Goal: Task Accomplishment & Management: Manage account settings

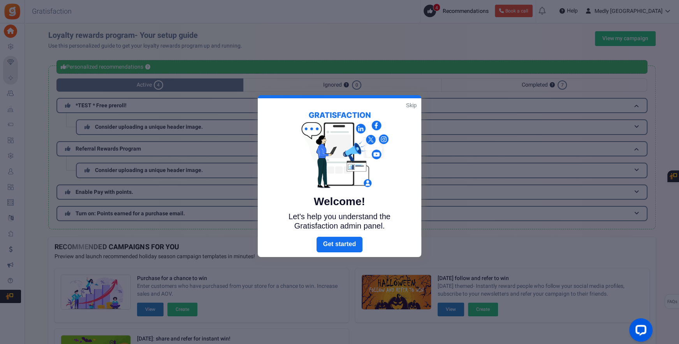
click at [408, 103] on link "Skip" at bounding box center [411, 105] width 11 height 8
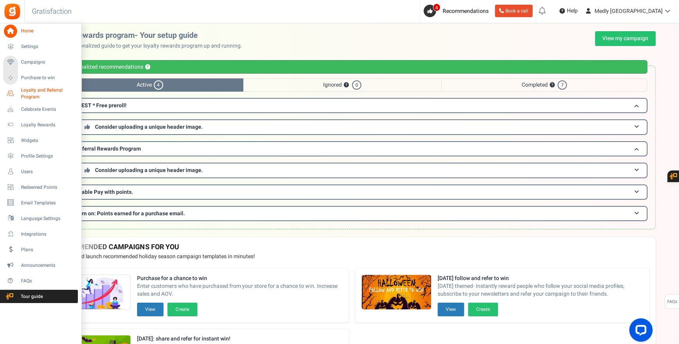
click at [38, 97] on span "Loyalty and Referral Program" at bounding box center [49, 93] width 57 height 13
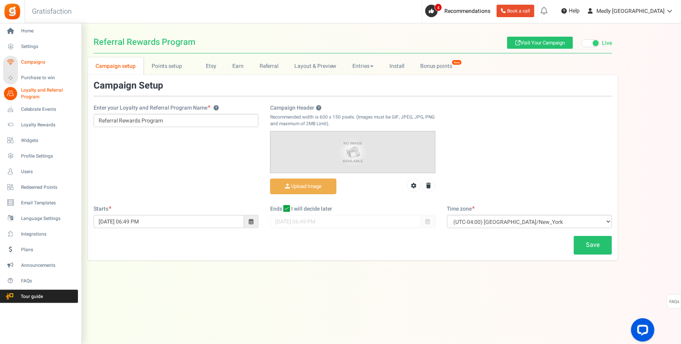
click at [32, 65] on span "Campaigns" at bounding box center [48, 62] width 55 height 7
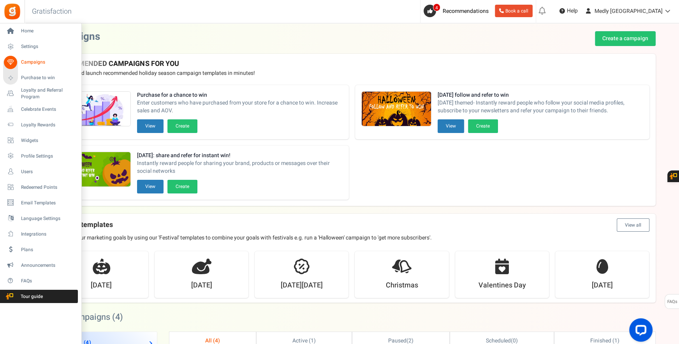
scroll to position [4, 0]
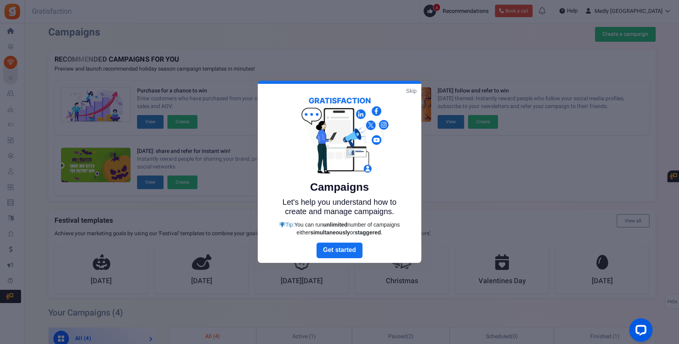
click at [409, 91] on link "Skip" at bounding box center [411, 91] width 11 height 8
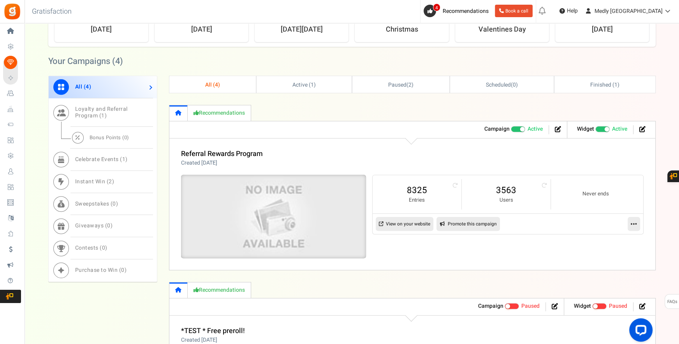
scroll to position [279, 0]
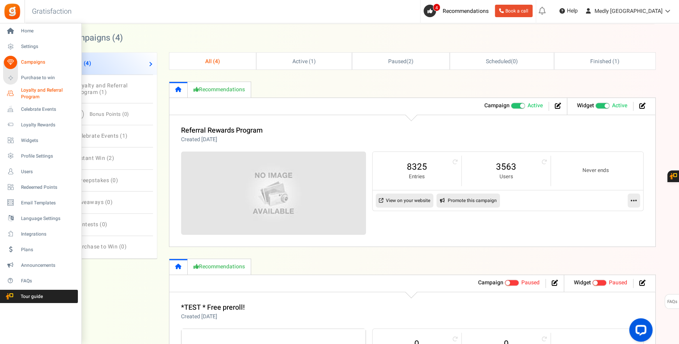
click at [32, 97] on span "Loyalty and Referral Program" at bounding box center [49, 93] width 57 height 13
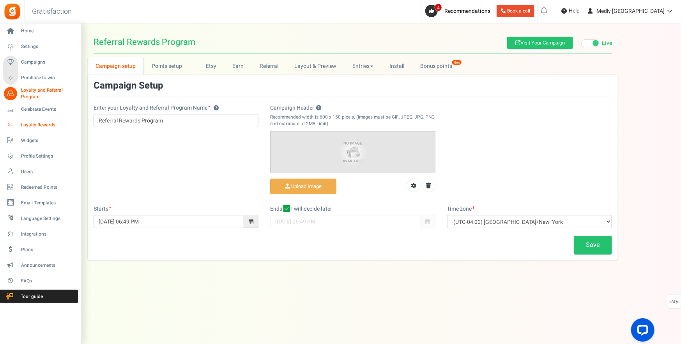
click at [33, 123] on span "Loyalty Rewards" at bounding box center [48, 125] width 55 height 7
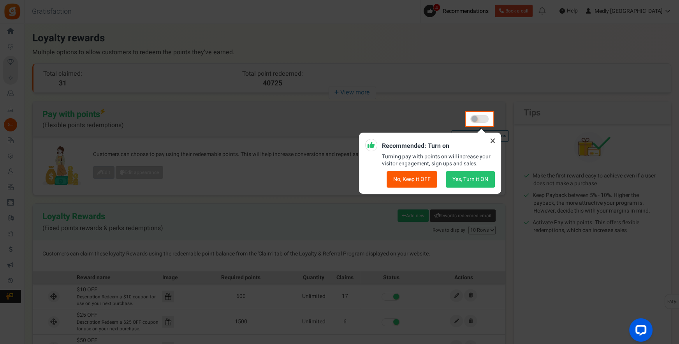
click at [492, 138] on icon at bounding box center [493, 140] width 12 height 12
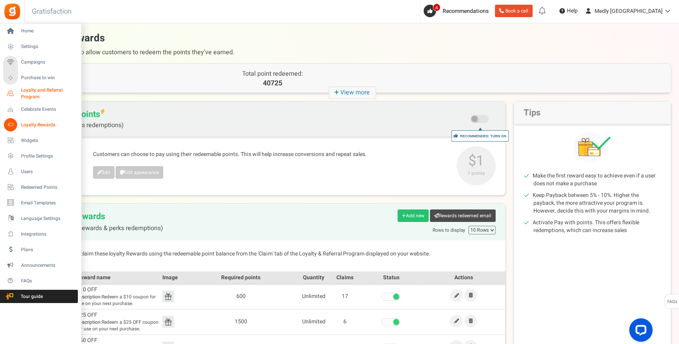
click at [42, 92] on span "Loyalty and Referral Program" at bounding box center [49, 93] width 57 height 13
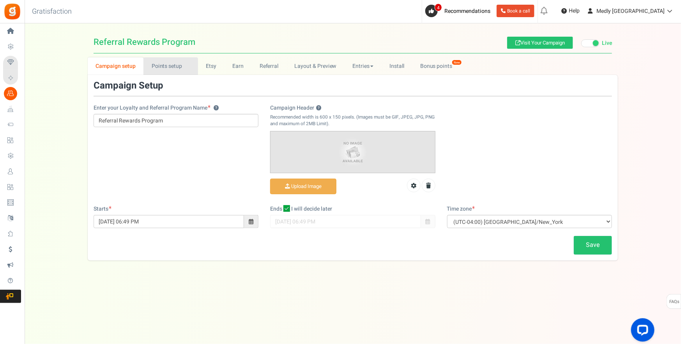
click at [159, 63] on link "Points setup New" at bounding box center [170, 66] width 54 height 18
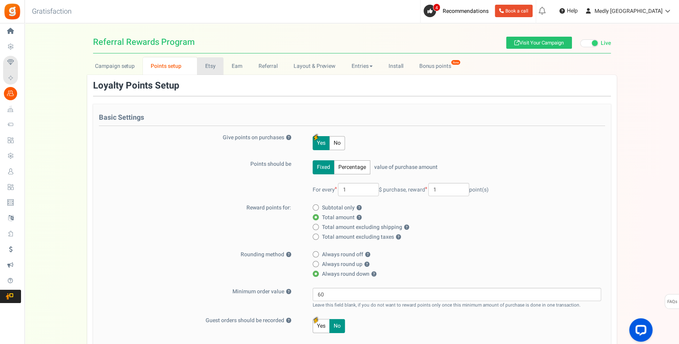
click at [210, 68] on link "Etsy" at bounding box center [210, 66] width 26 height 18
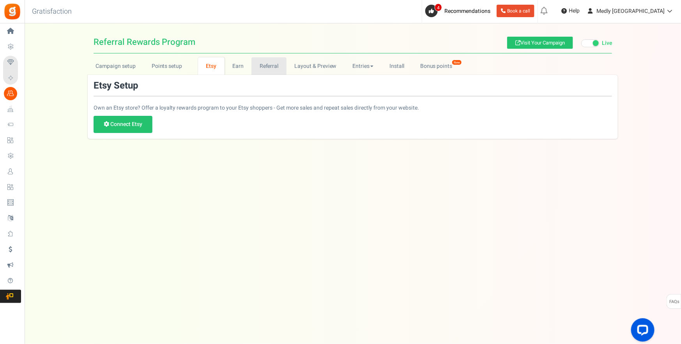
click at [273, 71] on link "Referral" at bounding box center [268, 66] width 35 height 18
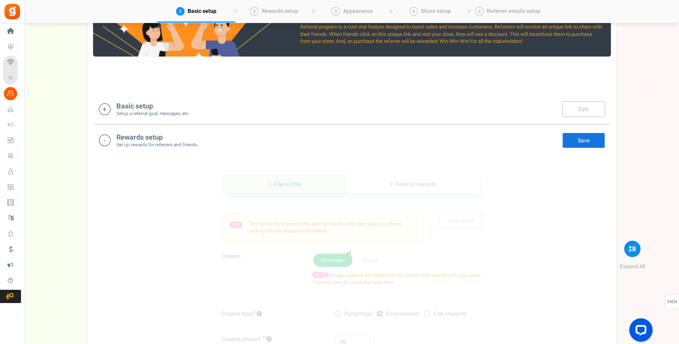
scroll to position [94, 0]
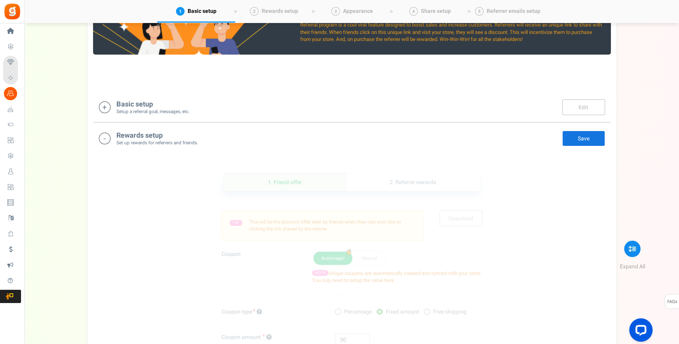
click at [103, 106] on icon at bounding box center [105, 107] width 12 height 12
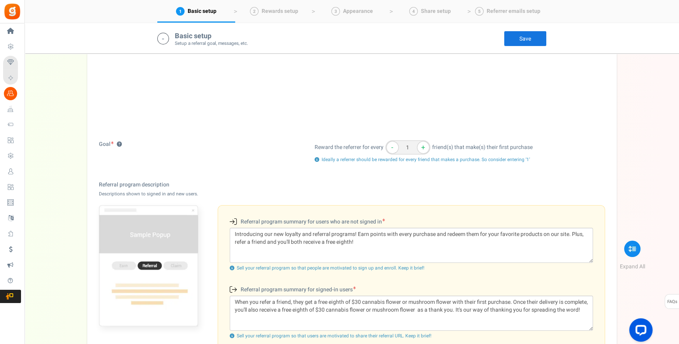
scroll to position [0, 0]
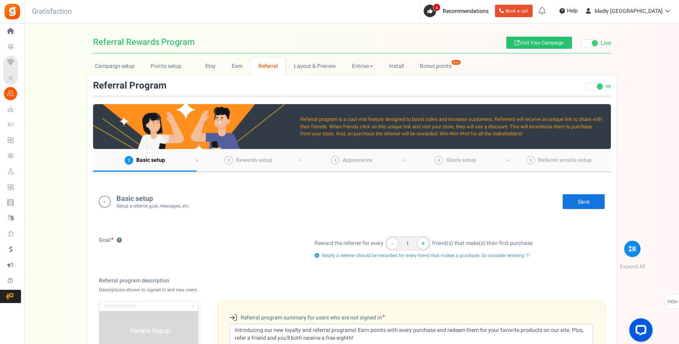
click at [105, 201] on icon at bounding box center [105, 202] width 12 height 12
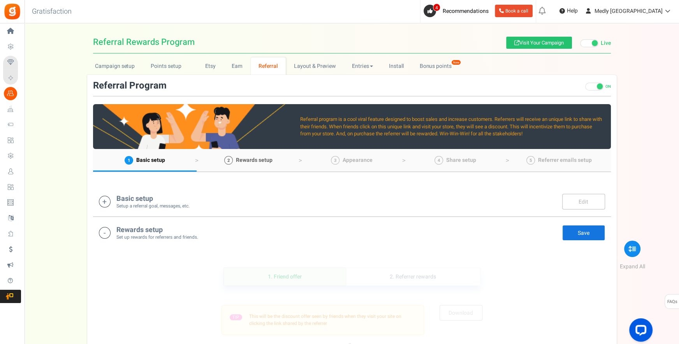
click at [255, 162] on span "Rewards setup" at bounding box center [254, 160] width 37 height 8
click at [309, 63] on link "Layout & Preview" at bounding box center [315, 66] width 58 height 18
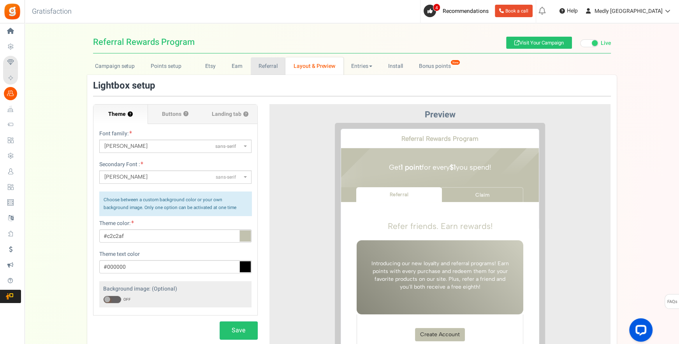
click at [265, 71] on link "Referral" at bounding box center [268, 66] width 35 height 18
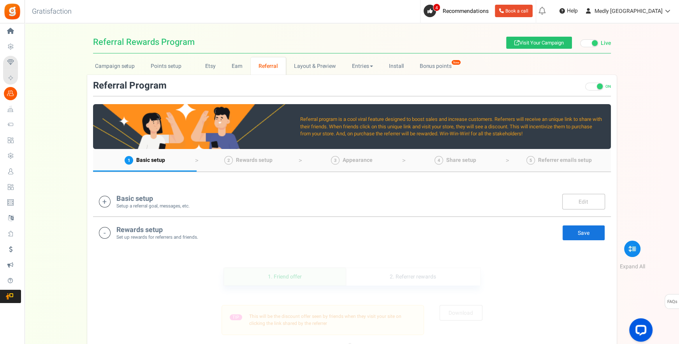
click at [104, 204] on icon at bounding box center [105, 202] width 12 height 12
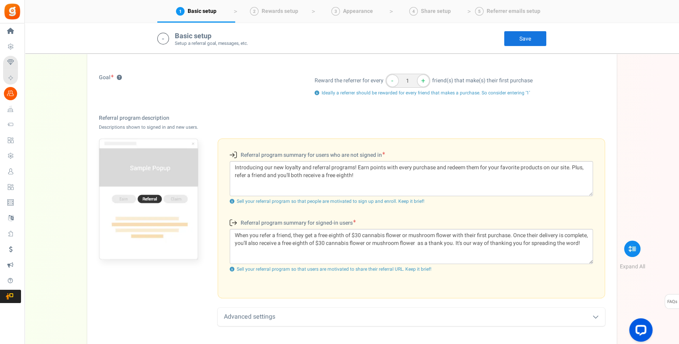
scroll to position [210, 0]
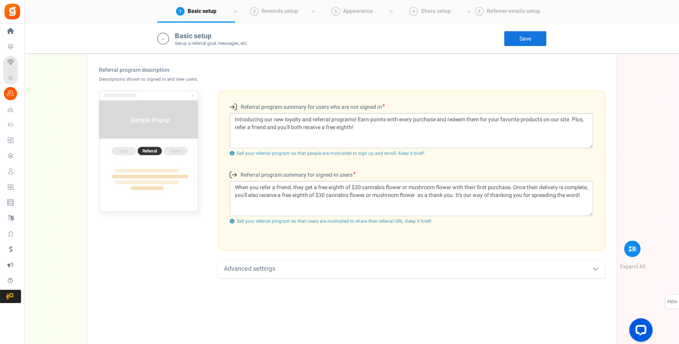
click at [586, 268] on div "Advanced settings" at bounding box center [412, 268] width 388 height 18
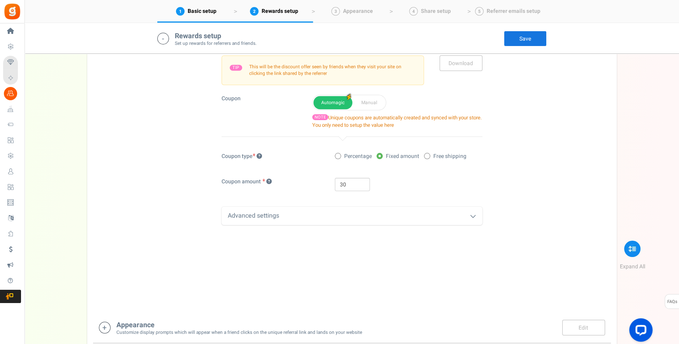
scroll to position [583, 0]
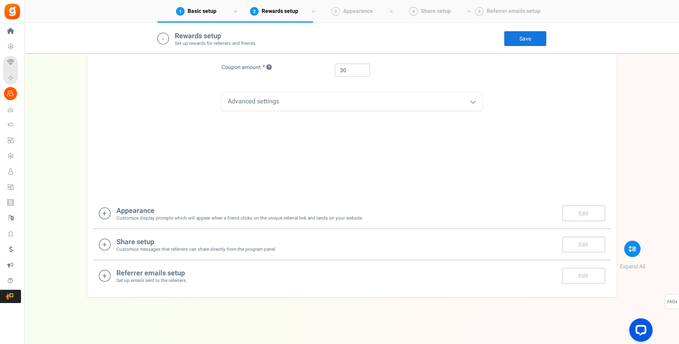
click at [104, 208] on icon at bounding box center [105, 213] width 12 height 12
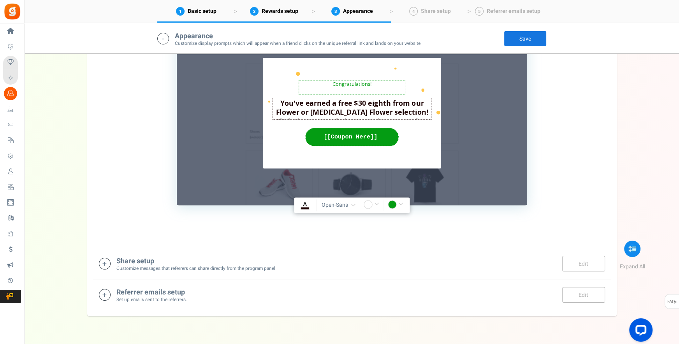
scroll to position [1067, 0]
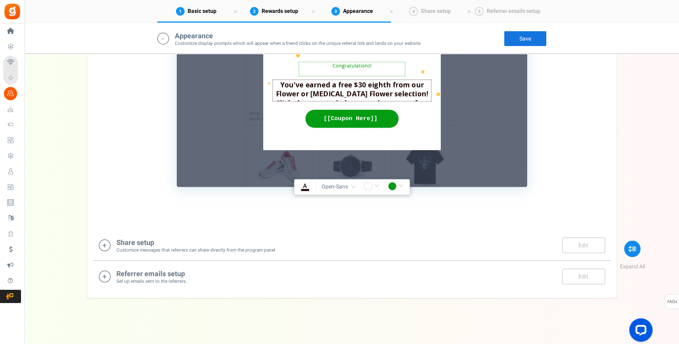
click at [99, 243] on icon at bounding box center [105, 245] width 12 height 12
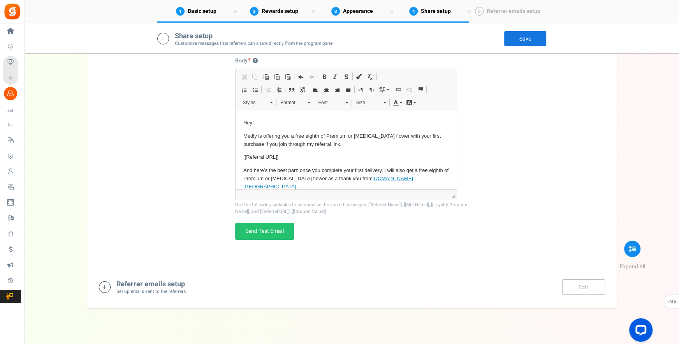
scroll to position [1431, 0]
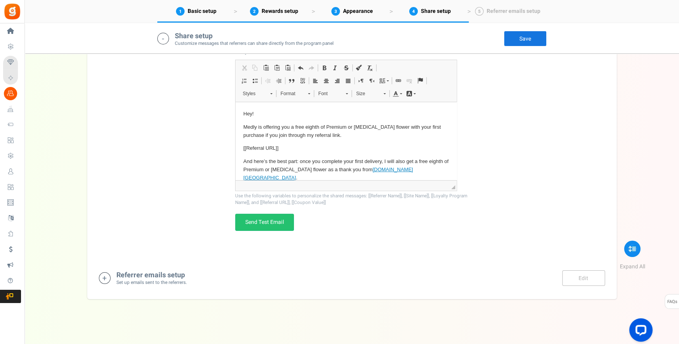
click at [99, 273] on icon at bounding box center [105, 278] width 12 height 12
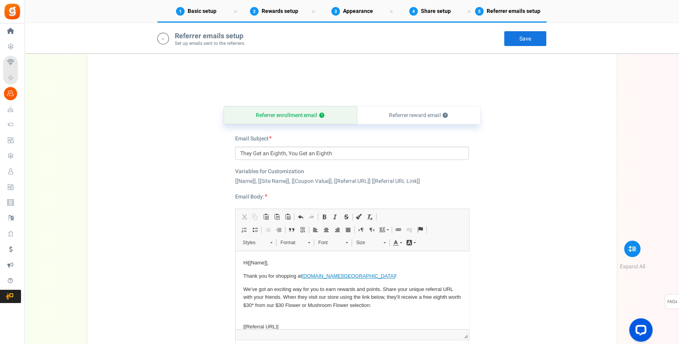
scroll to position [1639, 0]
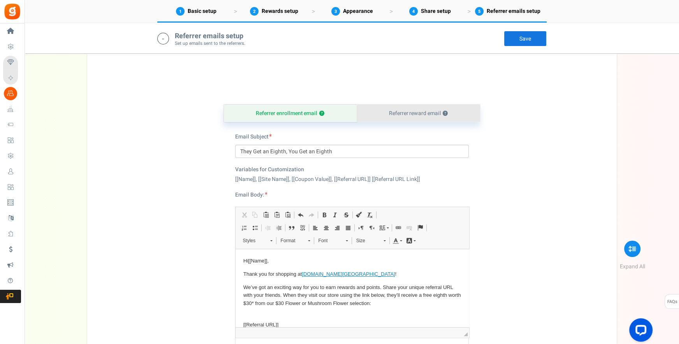
click at [420, 106] on link "Referrer reward email ?" at bounding box center [419, 113] width 124 height 18
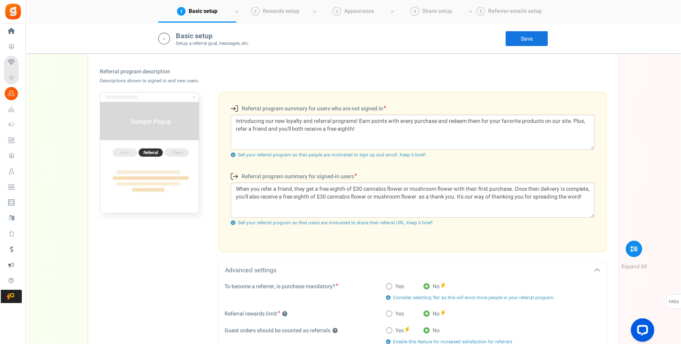
scroll to position [0, 0]
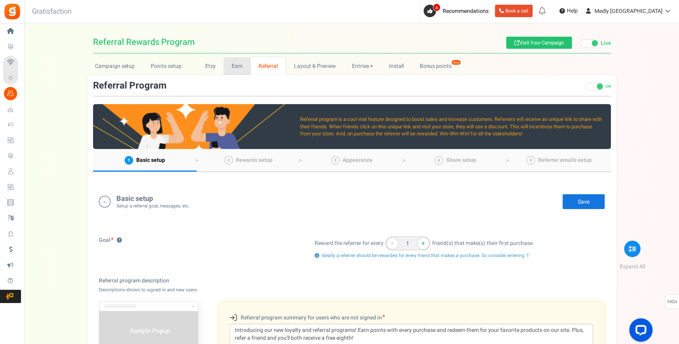
click at [235, 67] on link "Earn" at bounding box center [237, 66] width 27 height 18
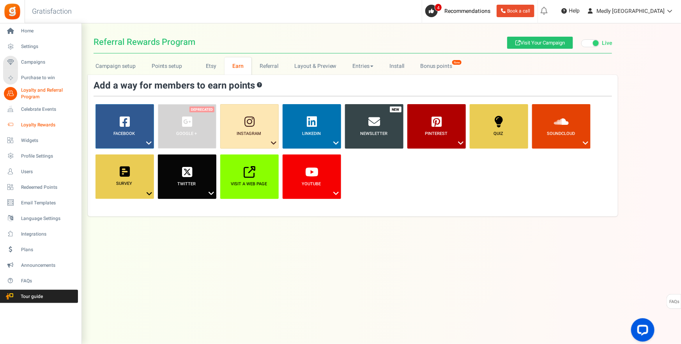
click at [22, 127] on span "Loyalty Rewards" at bounding box center [48, 125] width 55 height 7
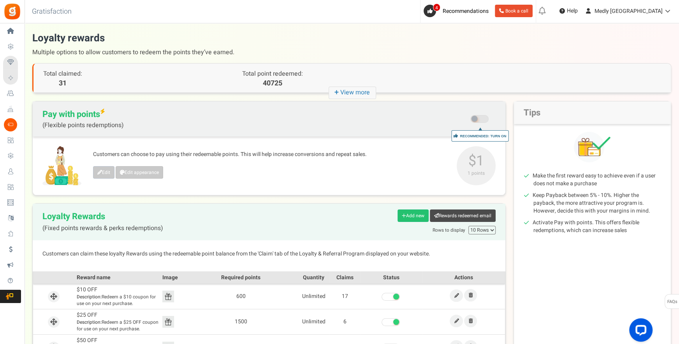
click at [348, 91] on icon "+ View more" at bounding box center [353, 92] width 48 height 12
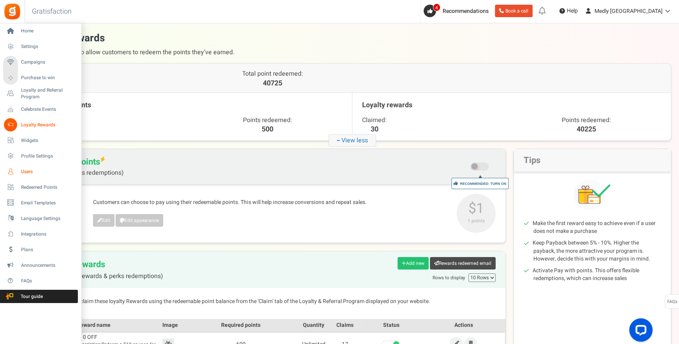
click at [26, 169] on span "Users" at bounding box center [48, 171] width 55 height 7
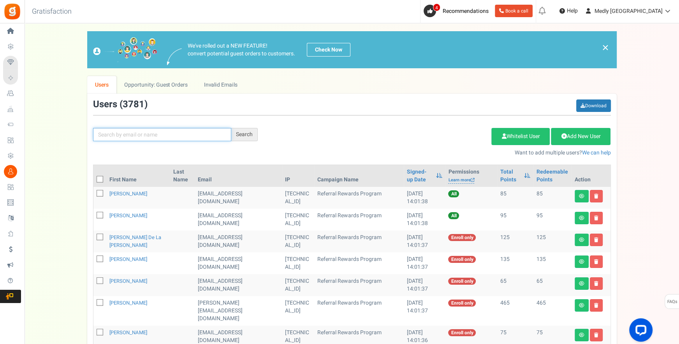
click at [214, 136] on input "text" at bounding box center [162, 134] width 138 height 13
type input "marissa"
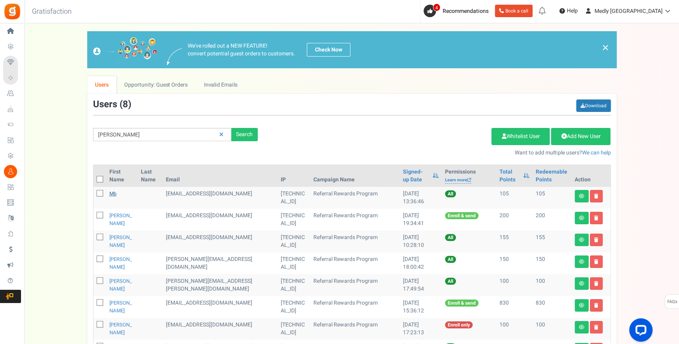
click at [110, 194] on link "mb" at bounding box center [112, 193] width 7 height 7
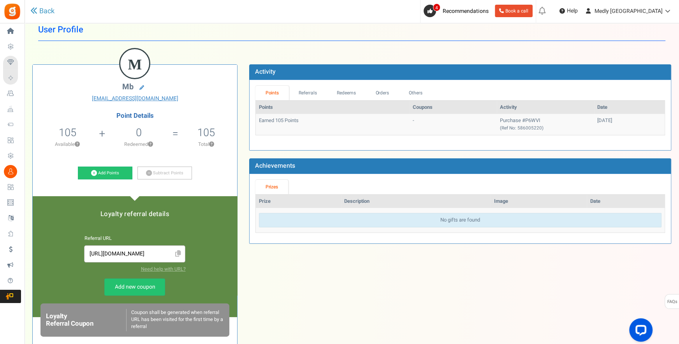
scroll to position [32, 0]
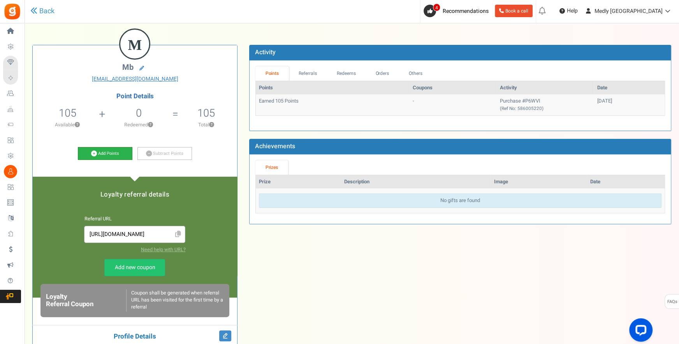
click at [108, 157] on link "Add Points" at bounding box center [105, 153] width 55 height 13
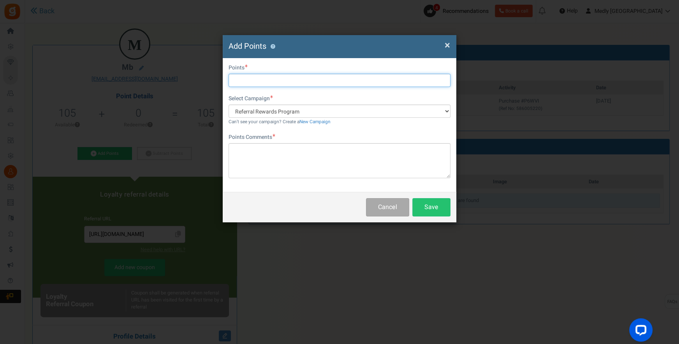
click at [278, 74] on input "text" at bounding box center [340, 80] width 222 height 13
type input "500"
click at [225, 161] on div "First Name Last Name Email marissambaca@gmail.com Do you want to give Welcome b…" at bounding box center [340, 125] width 234 height 134
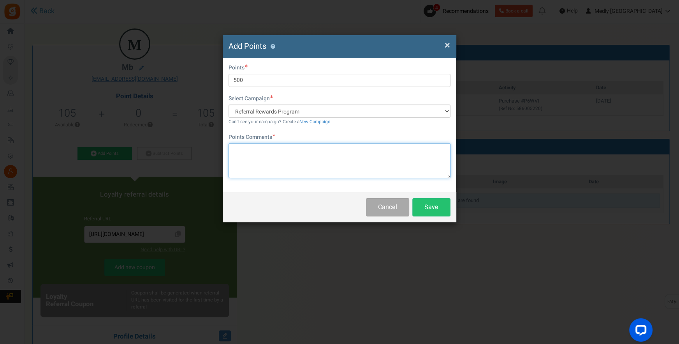
click at [239, 159] on textarea at bounding box center [340, 160] width 222 height 35
type textarea "test point"
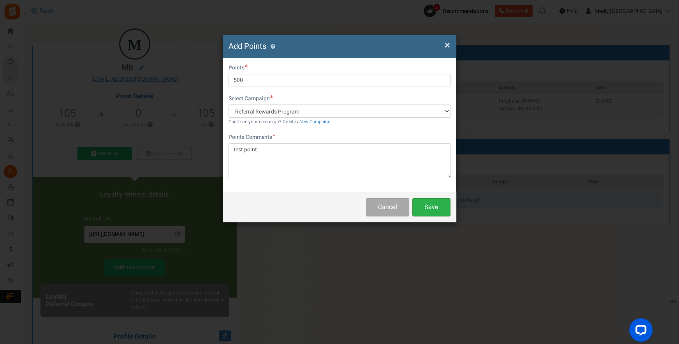
click at [432, 213] on button "Save" at bounding box center [432, 207] width 38 height 18
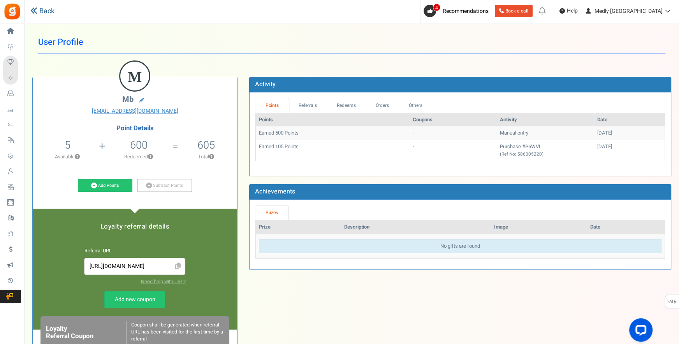
click at [41, 8] on link "Back" at bounding box center [42, 11] width 24 height 10
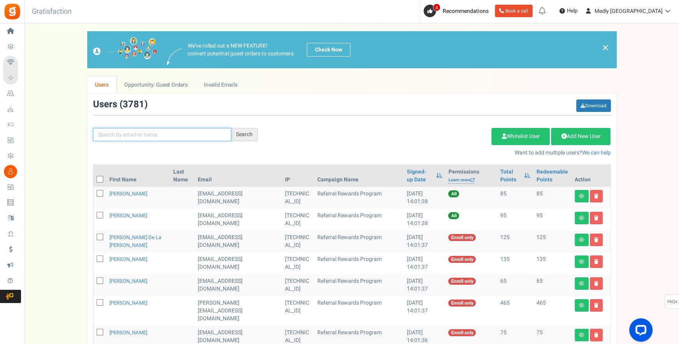
click at [113, 132] on input "text" at bounding box center [162, 134] width 138 height 13
paste input "alyssa.p.mark@gmail.com"
type input "alyssa.p.mark@gmail.com"
click at [236, 134] on div "Search" at bounding box center [244, 134] width 26 height 13
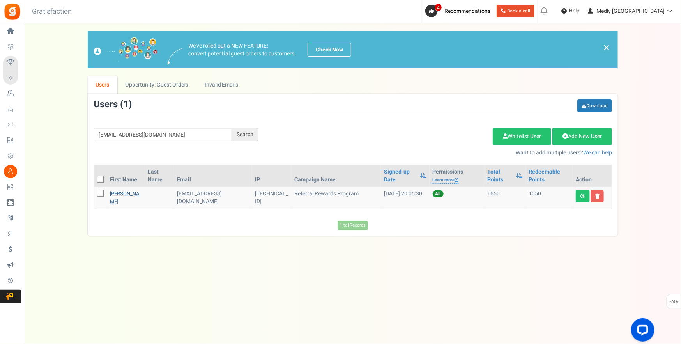
click at [118, 192] on link "Alyssa Vera" at bounding box center [125, 197] width 30 height 15
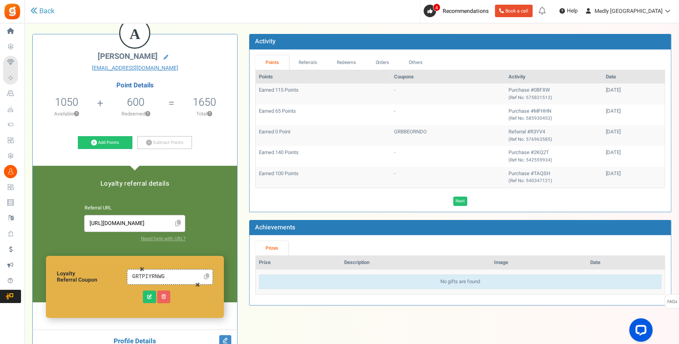
scroll to position [10, 0]
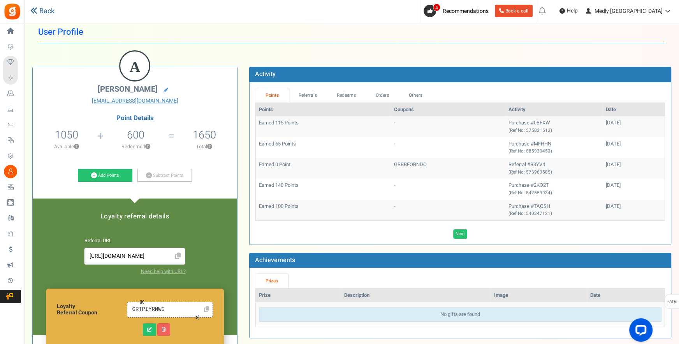
click at [46, 11] on link "Back" at bounding box center [42, 11] width 24 height 10
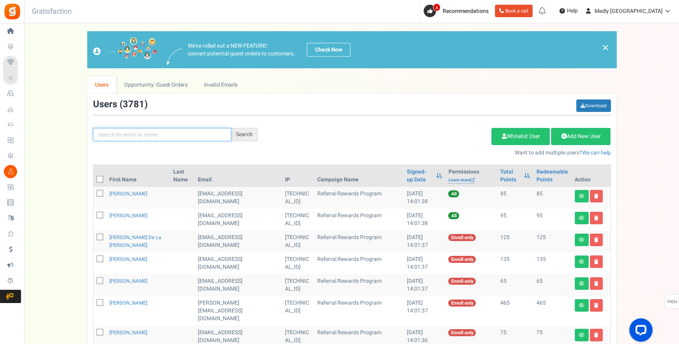
click at [142, 133] on input "text" at bounding box center [162, 134] width 138 height 13
type input "mb"
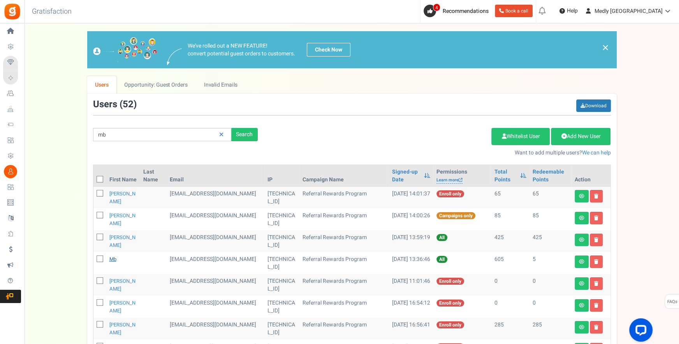
click at [113, 256] on link "mb" at bounding box center [112, 258] width 7 height 7
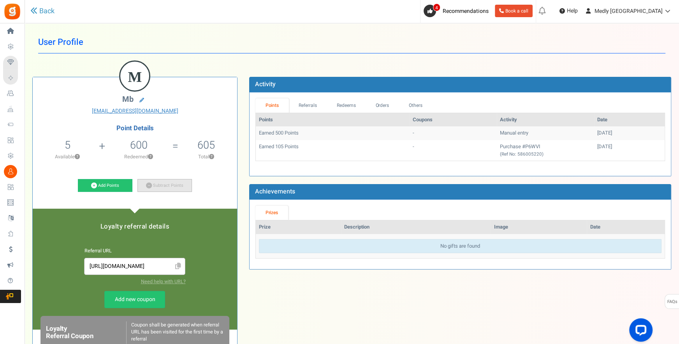
click at [185, 187] on link "Subtract Points" at bounding box center [165, 185] width 55 height 13
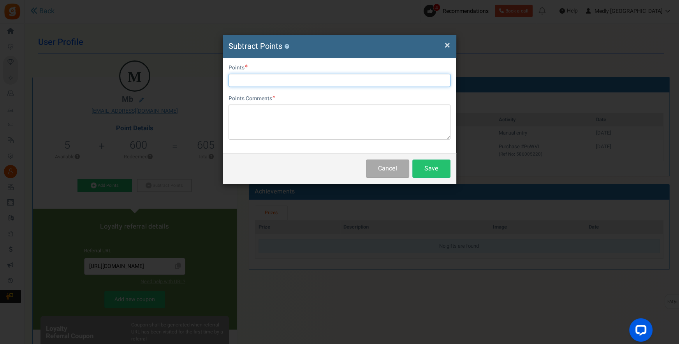
click at [371, 78] on input "text" at bounding box center [340, 80] width 222 height 13
type input "600"
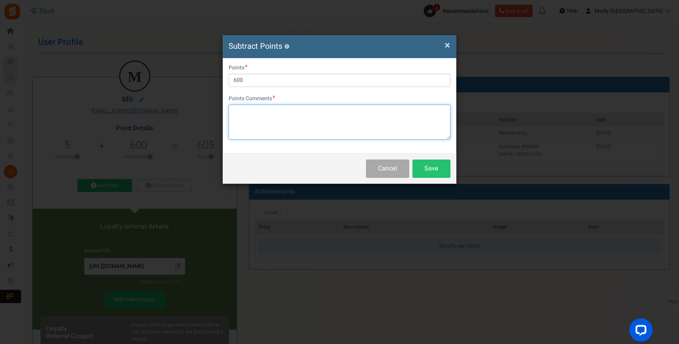
click at [342, 132] on textarea at bounding box center [340, 121] width 222 height 35
type textarea "test subtract"
click at [427, 166] on button "Save" at bounding box center [432, 168] width 38 height 18
click at [445, 44] on span "×" at bounding box center [447, 45] width 5 height 15
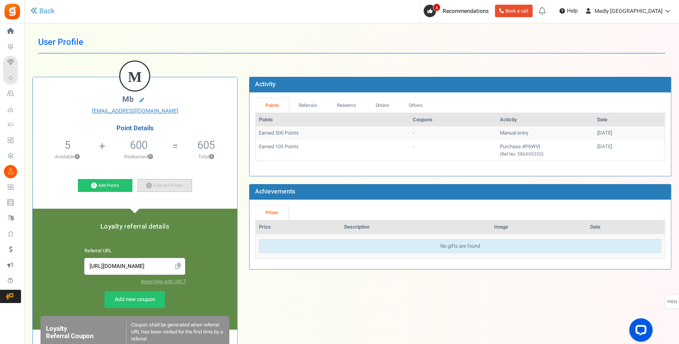
click at [150, 181] on link "Subtract Points" at bounding box center [165, 185] width 55 height 13
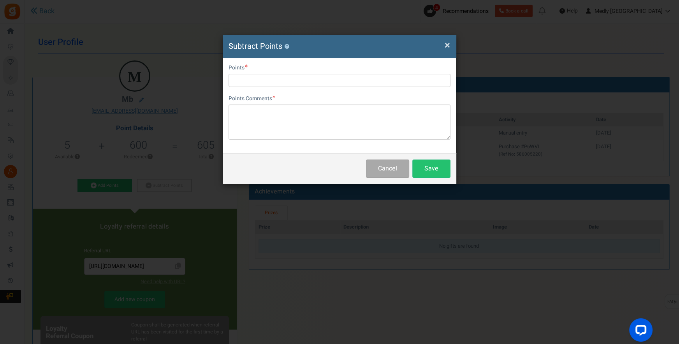
click at [381, 88] on div "User Email marissambaca@gmail.com Points Points Comments Char(s) : 0 Allows bas…" at bounding box center [340, 105] width 234 height 95
click at [381, 69] on div "Points" at bounding box center [340, 75] width 222 height 23
click at [381, 72] on div "Points" at bounding box center [340, 75] width 222 height 23
click at [381, 76] on input "text" at bounding box center [340, 80] width 222 height 13
type input "600"
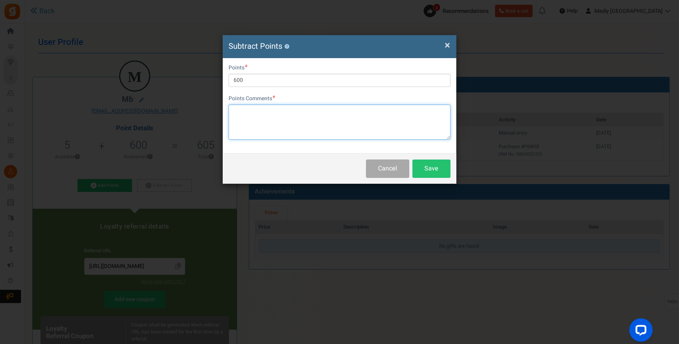
click at [403, 109] on textarea at bounding box center [340, 121] width 222 height 35
type textarea "t"
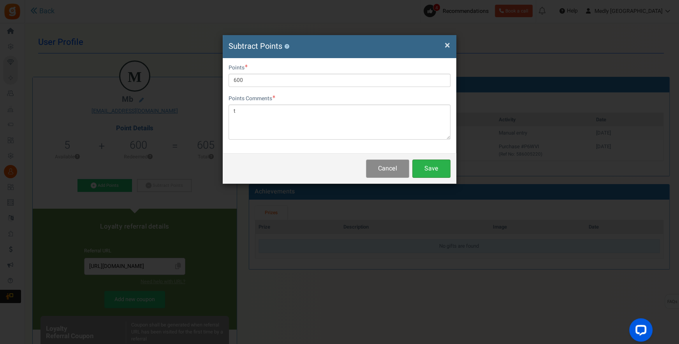
drag, startPoint x: 409, startPoint y: 168, endPoint x: 417, endPoint y: 167, distance: 8.6
click at [417, 167] on div "Cancel Save" at bounding box center [340, 168] width 234 height 30
click at [427, 176] on button "Save" at bounding box center [432, 168] width 38 height 18
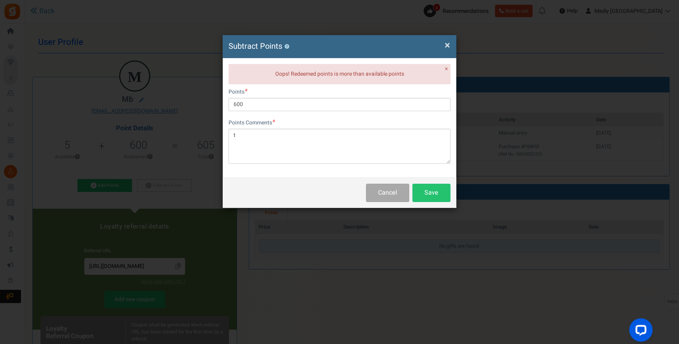
click at [452, 44] on div "× Close Subtract Points ?" at bounding box center [340, 46] width 234 height 23
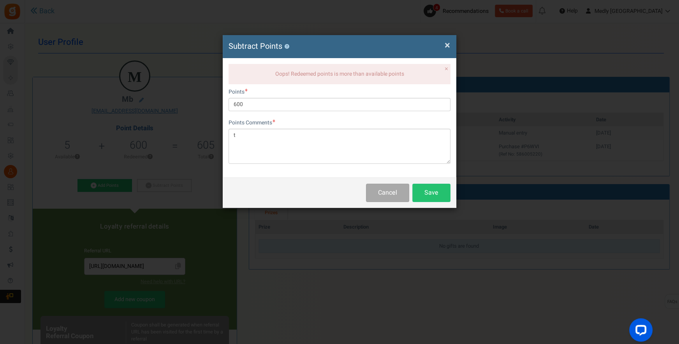
click at [448, 44] on span "×" at bounding box center [447, 45] width 5 height 15
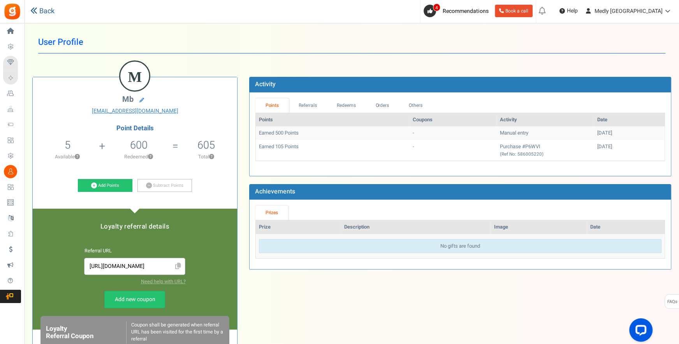
click at [37, 15] on link "Back" at bounding box center [42, 11] width 24 height 10
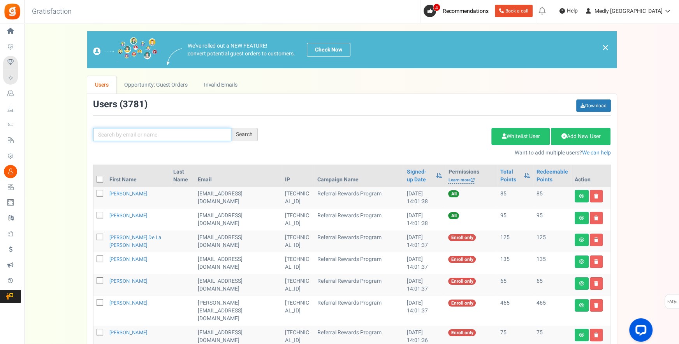
click at [139, 128] on input "text" at bounding box center [162, 134] width 138 height 13
paste input "[EMAIL_ADDRESS][DOMAIN_NAME]"
type input "[EMAIL_ADDRESS][DOMAIN_NAME]"
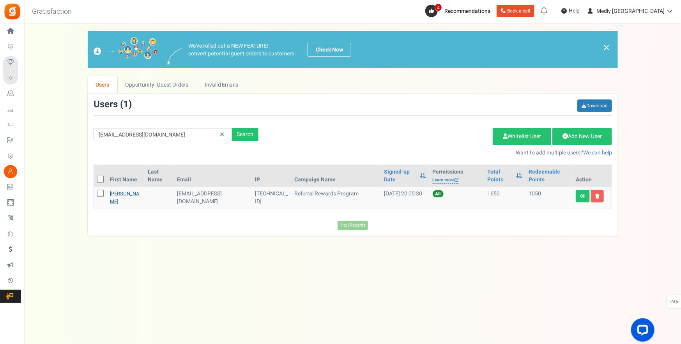
click at [121, 194] on link "[PERSON_NAME]" at bounding box center [125, 197] width 30 height 15
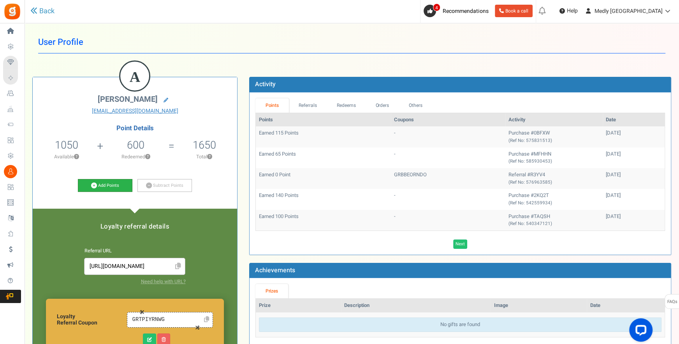
click at [113, 185] on link "Add Points" at bounding box center [105, 185] width 55 height 13
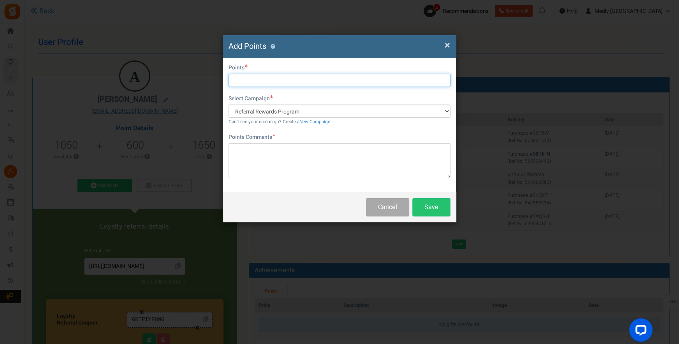
click at [311, 85] on input "text" at bounding box center [340, 80] width 222 height 13
type input "600"
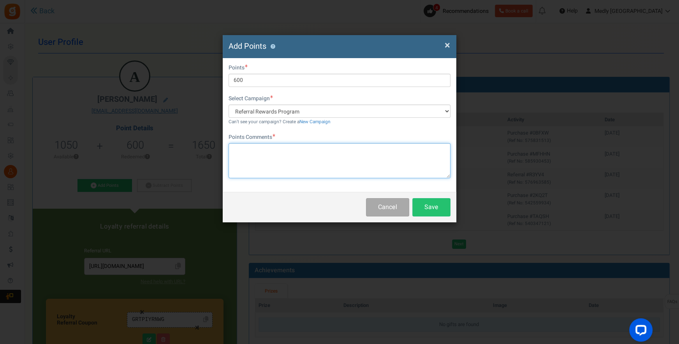
click at [331, 173] on textarea at bounding box center [340, 160] width 222 height 35
click at [237, 150] on textarea "Returned pointed" at bounding box center [340, 160] width 222 height 35
click at [235, 150] on textarea "Returned pointed" at bounding box center [340, 160] width 222 height 35
click at [373, 143] on textarea "Contacted dispatch to have points Returned pointed" at bounding box center [340, 160] width 222 height 35
drag, startPoint x: 369, startPoint y: 149, endPoint x: 318, endPoint y: 148, distance: 51.0
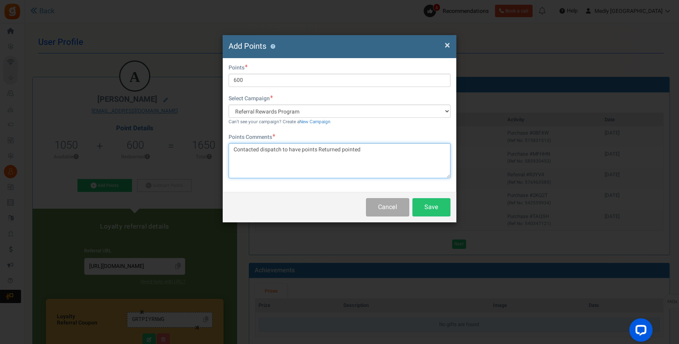
click at [318, 148] on textarea "Contacted dispatch to have points Returned pointed" at bounding box center [340, 160] width 222 height 35
click at [280, 149] on textarea "Contacted dispatch to have points returned" at bounding box center [340, 160] width 222 height 35
drag, startPoint x: 280, startPoint y: 149, endPoint x: 260, endPoint y: 150, distance: 19.9
click at [260, 150] on textarea "Contacted dispatch to have points returned" at bounding box center [340, 160] width 222 height 35
click at [355, 150] on textarea "Contacted us to have points returned" at bounding box center [340, 160] width 222 height 35
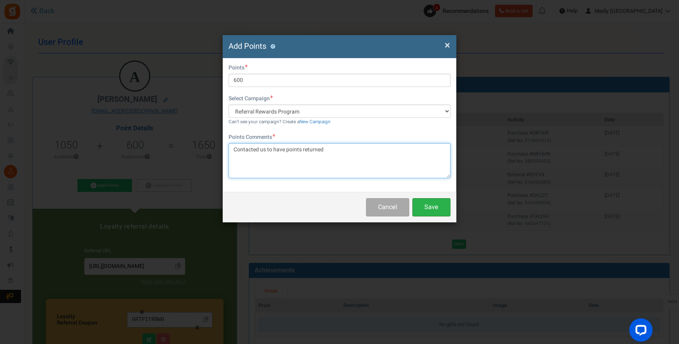
type textarea "Contacted us to have points returned"
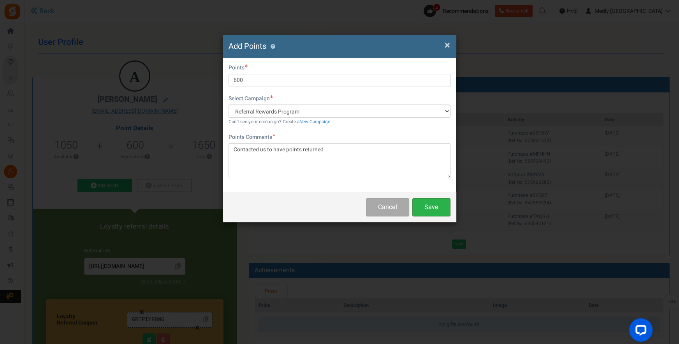
click at [427, 200] on button "Save" at bounding box center [432, 207] width 38 height 18
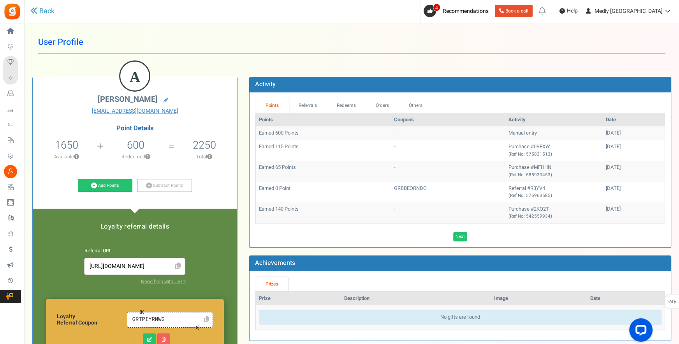
click at [223, 182] on div "Add Points Subtract Points" at bounding box center [135, 187] width 193 height 16
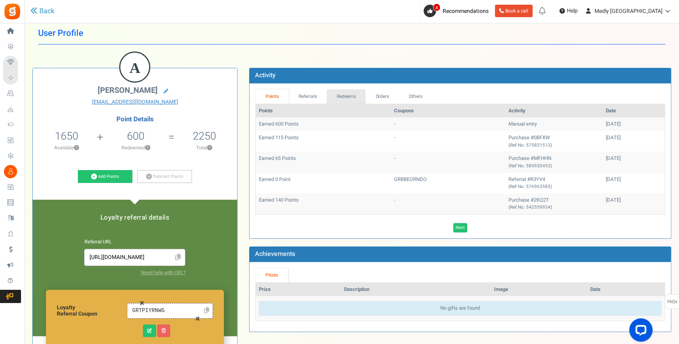
click at [332, 97] on link "Redeems" at bounding box center [346, 96] width 39 height 14
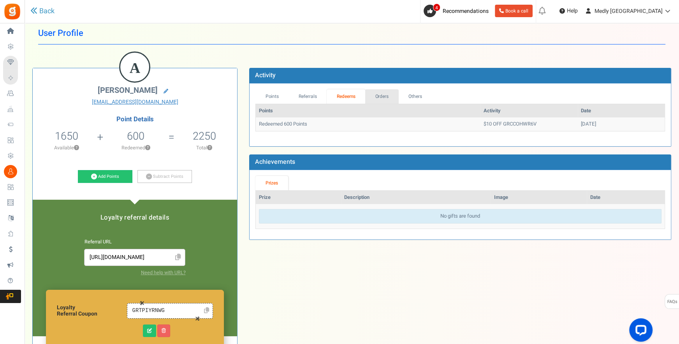
click at [388, 90] on link "Orders" at bounding box center [382, 96] width 34 height 14
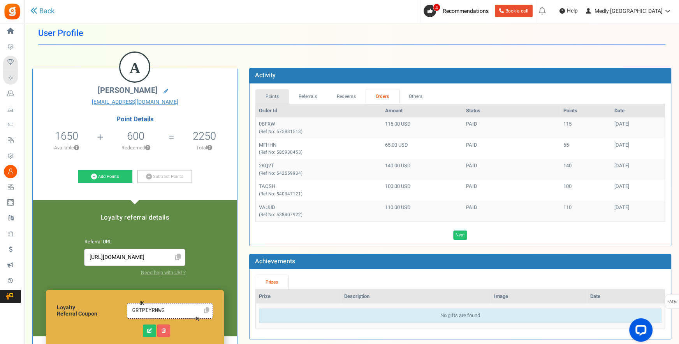
click at [279, 100] on link "Points" at bounding box center [273, 96] width 34 height 14
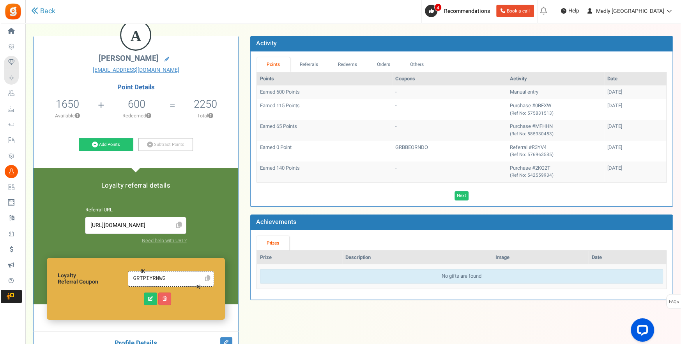
scroll to position [0, 0]
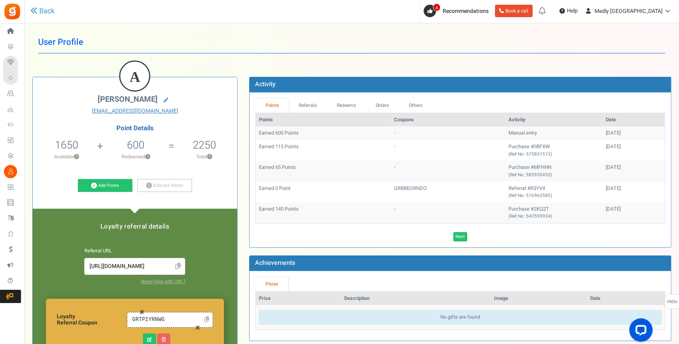
click at [55, 18] on div "Back" at bounding box center [149, 11] width 238 height 23
click at [45, 9] on link "Back" at bounding box center [42, 11] width 24 height 10
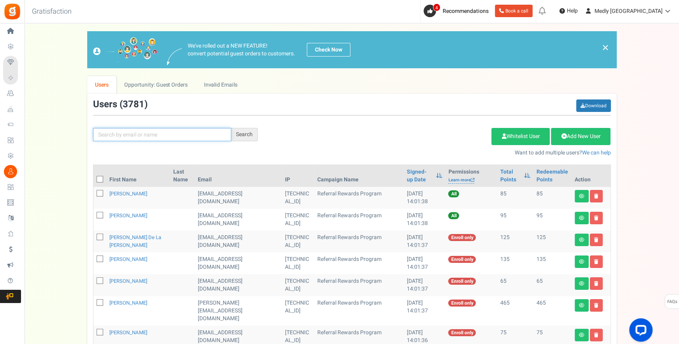
click at [166, 132] on input "text" at bounding box center [162, 134] width 138 height 13
paste input "[EMAIL_ADDRESS][DOMAIN_NAME]"
type input "[EMAIL_ADDRESS][DOMAIN_NAME]"
click at [244, 137] on div "Search" at bounding box center [244, 134] width 26 height 13
click at [252, 133] on div "Search" at bounding box center [244, 134] width 26 height 13
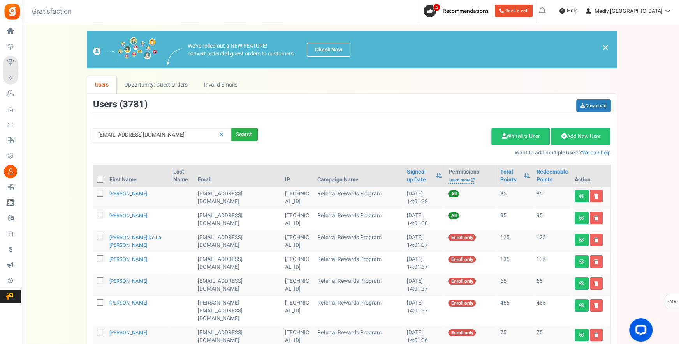
click at [252, 133] on div "Search" at bounding box center [244, 134] width 26 height 13
click at [191, 129] on input "[EMAIL_ADDRESS][DOMAIN_NAME]" at bounding box center [162, 134] width 138 height 13
click at [247, 129] on div "Search" at bounding box center [244, 134] width 26 height 13
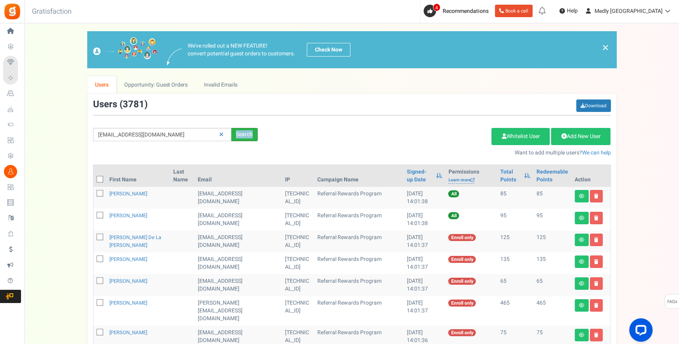
click at [247, 129] on div "Search" at bounding box center [244, 134] width 26 height 13
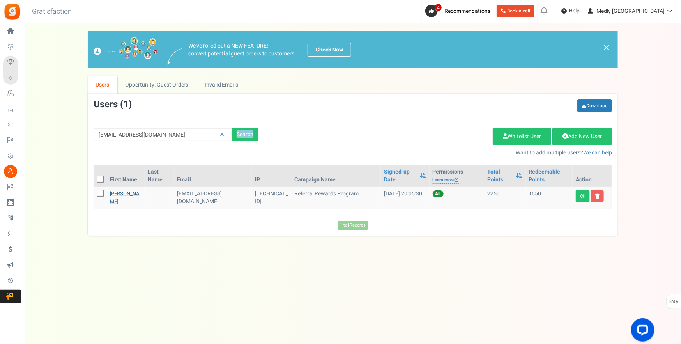
click at [113, 190] on link "[PERSON_NAME]" at bounding box center [125, 197] width 30 height 15
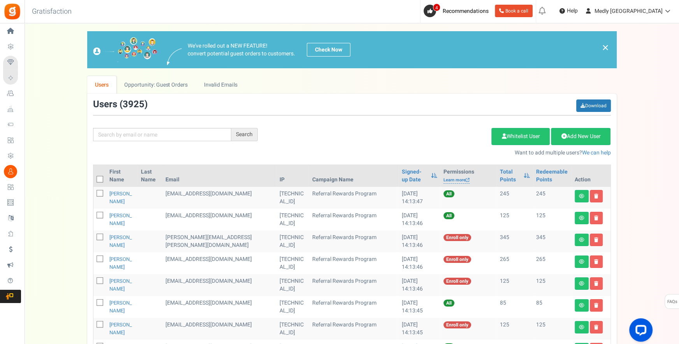
click at [178, 144] on div "Search Add Etsy Order Delete Selected Users Import Users Spam Protection Subtra…" at bounding box center [352, 127] width 530 height 57
click at [178, 140] on input "text" at bounding box center [162, 134] width 138 height 13
paste input "[EMAIL_ADDRESS][DOMAIN_NAME]"
type input "[EMAIL_ADDRESS][DOMAIN_NAME]"
click at [240, 136] on div "Search" at bounding box center [244, 134] width 26 height 13
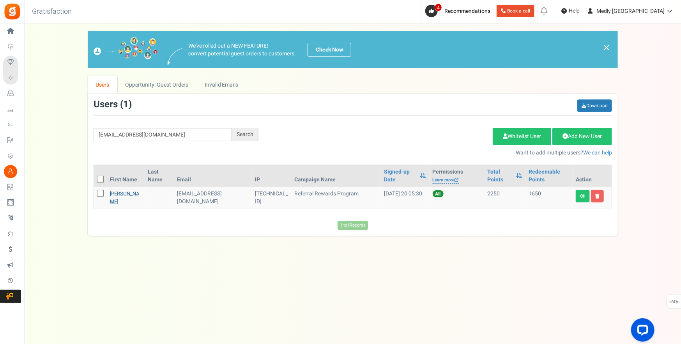
click at [118, 197] on link "[PERSON_NAME]" at bounding box center [125, 197] width 30 height 15
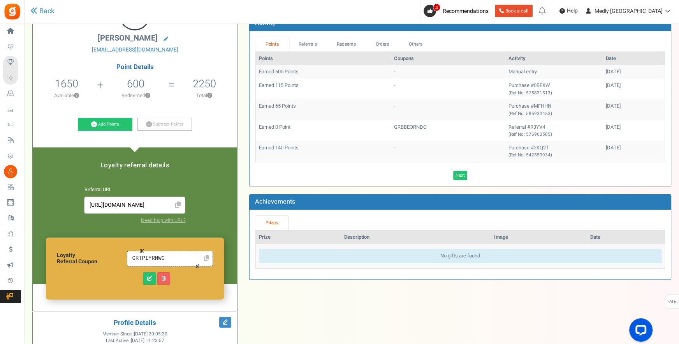
scroll to position [64, 0]
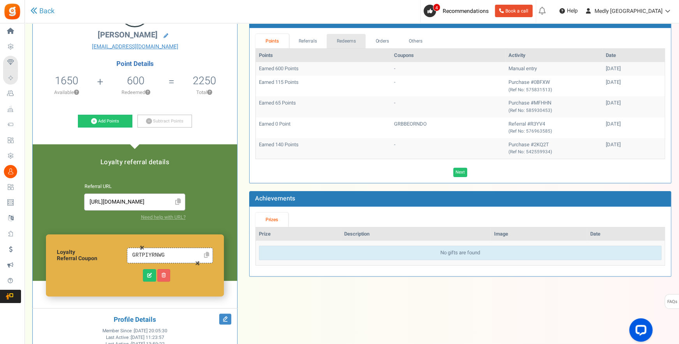
click at [349, 44] on link "Redeems" at bounding box center [346, 41] width 39 height 14
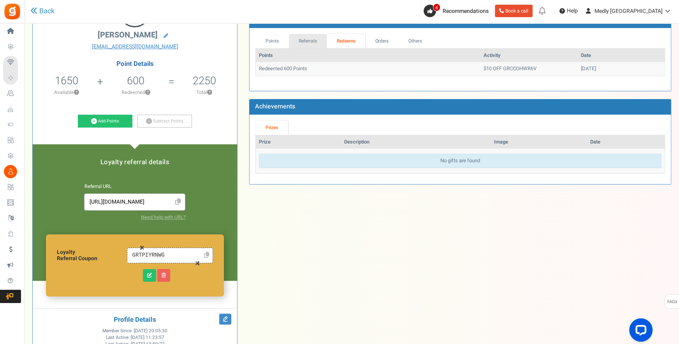
click at [317, 39] on link "Referrals" at bounding box center [308, 41] width 38 height 14
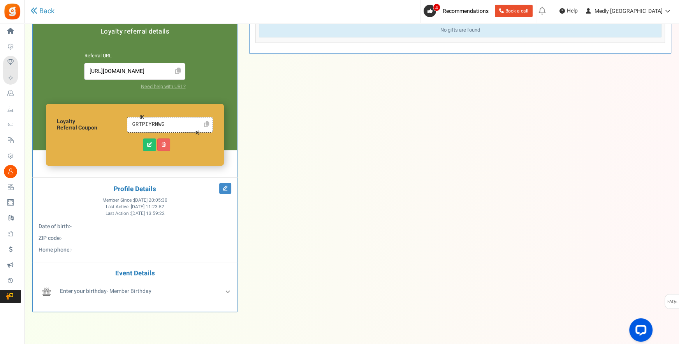
scroll to position [216, 0]
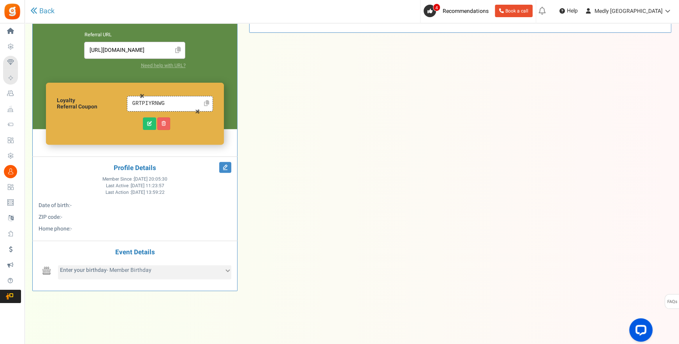
click at [224, 265] on div "Enter your birthday - Member Birthday" at bounding box center [144, 272] width 173 height 14
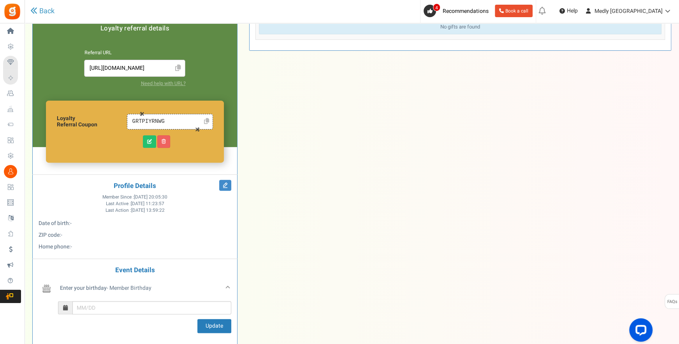
scroll to position [193, 0]
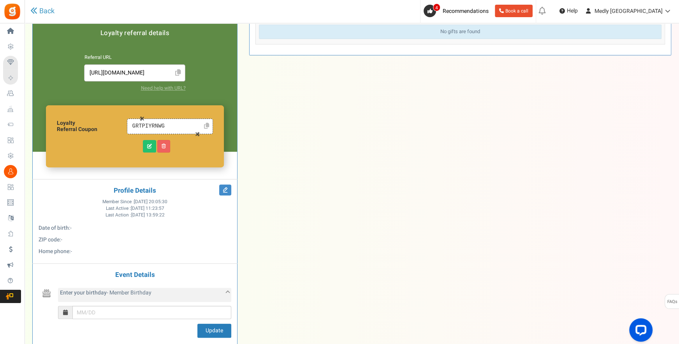
click at [222, 288] on div "Enter your birthday - Member Birthday" at bounding box center [144, 295] width 173 height 14
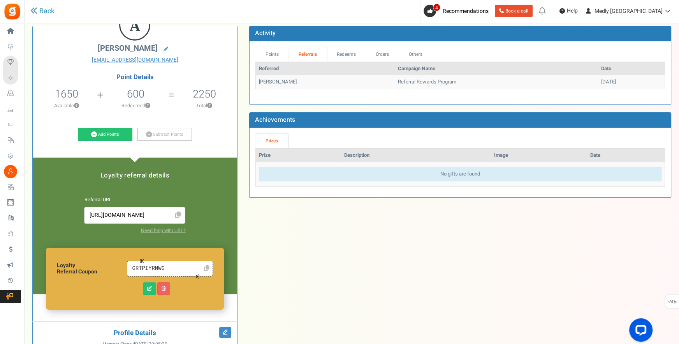
scroll to position [0, 0]
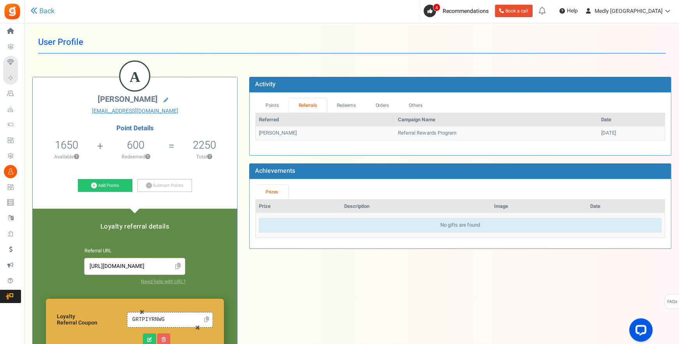
click at [286, 129] on td "[PERSON_NAME]" at bounding box center [325, 133] width 139 height 14
copy tr "[PERSON_NAME]"
click at [40, 9] on link "Back" at bounding box center [42, 11] width 24 height 10
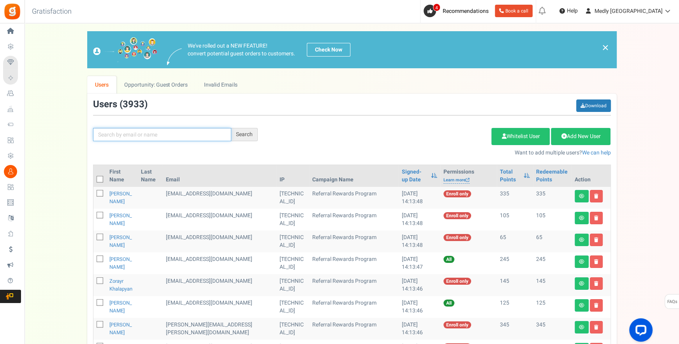
click at [145, 139] on input "text" at bounding box center [162, 134] width 138 height 13
click at [98, 180] on icon at bounding box center [100, 179] width 5 height 5
click at [94, 180] on input "checkbox" at bounding box center [91, 179] width 5 height 5
checkbox input "true"
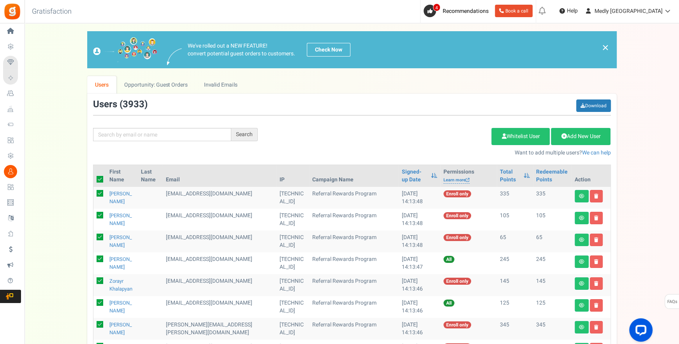
checkbox input "true"
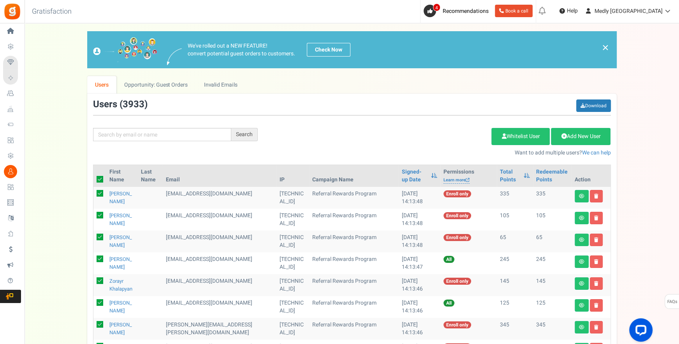
checkbox input "true"
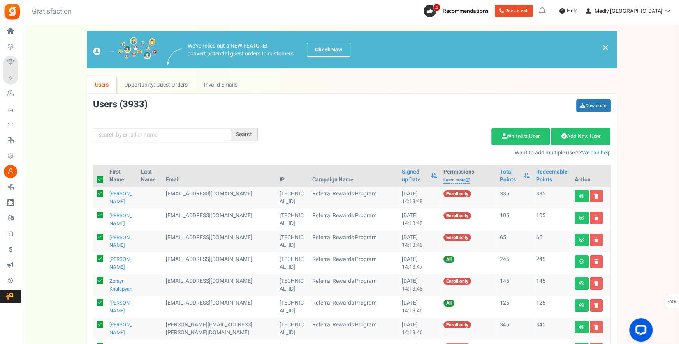
checkbox input "true"
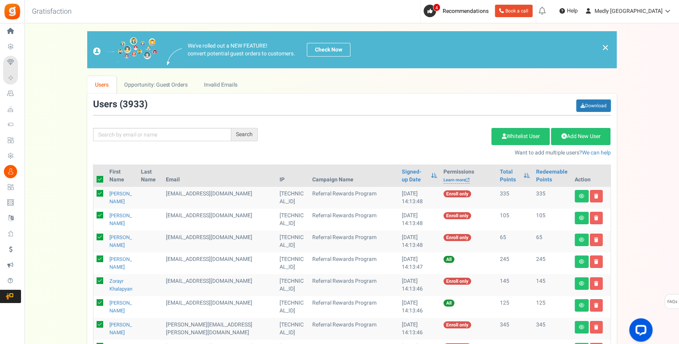
checkbox input "true"
click at [98, 180] on icon at bounding box center [100, 179] width 7 height 7
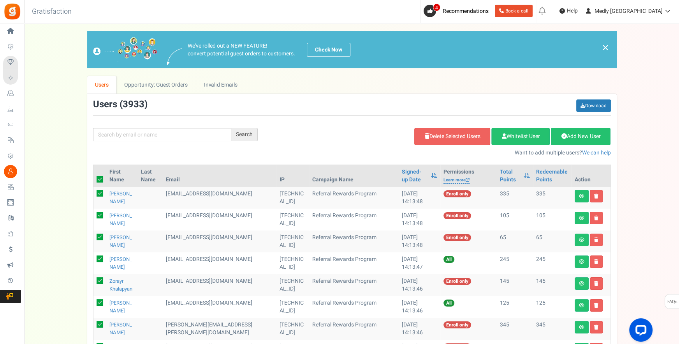
click at [94, 180] on input "checkbox" at bounding box center [91, 179] width 5 height 5
checkbox input "false"
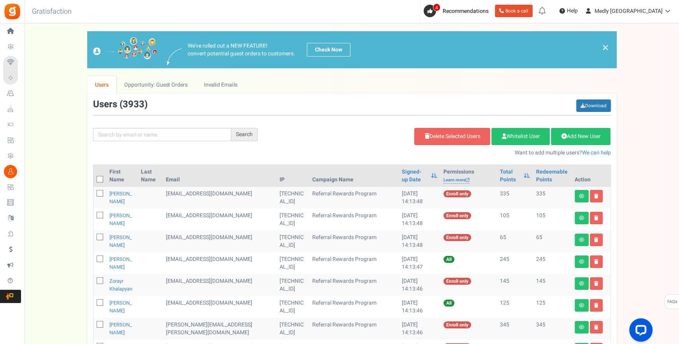
checkbox input "false"
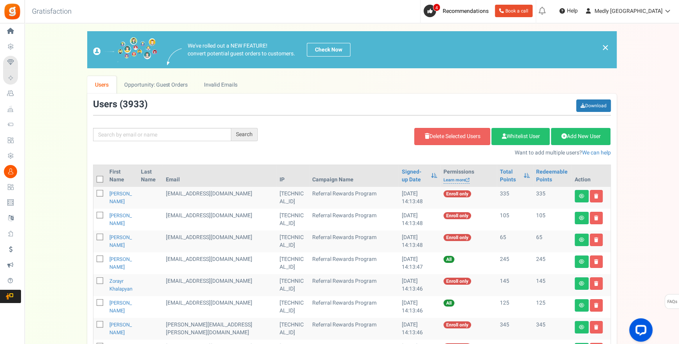
checkbox input "false"
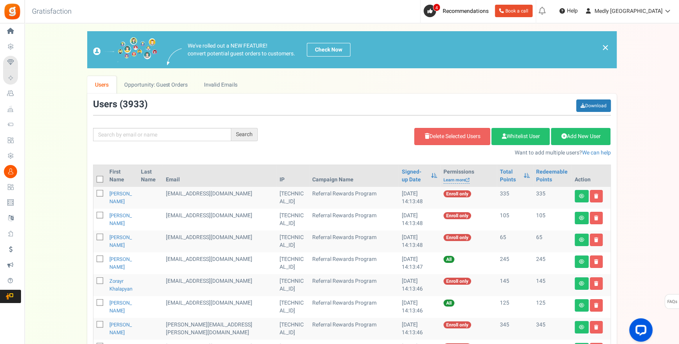
checkbox input "false"
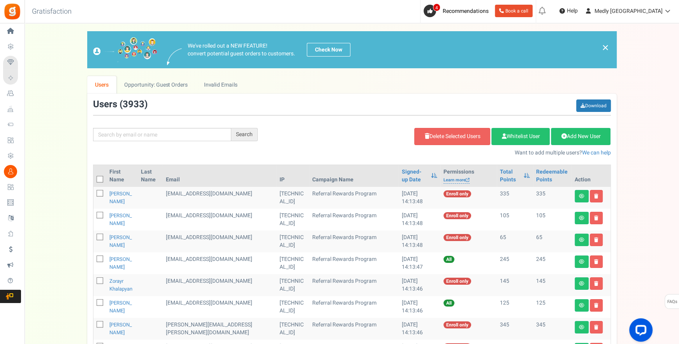
checkbox input "false"
click at [132, 194] on link "[PERSON_NAME]" at bounding box center [120, 197] width 23 height 15
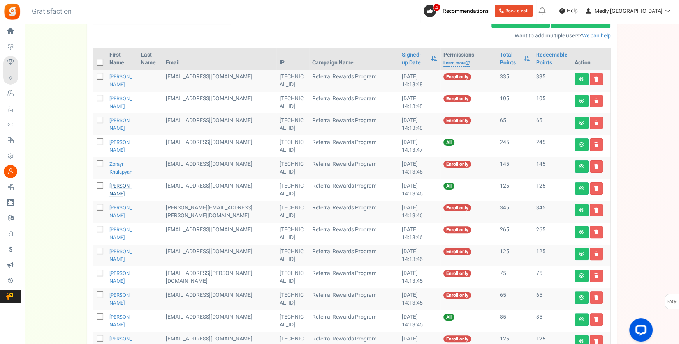
scroll to position [115, 0]
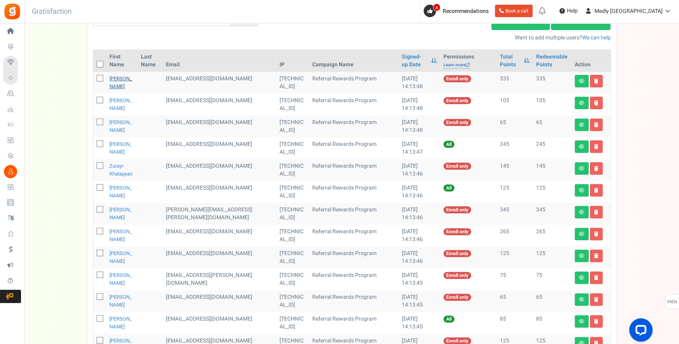
click at [125, 81] on link "[PERSON_NAME]" at bounding box center [120, 82] width 23 height 15
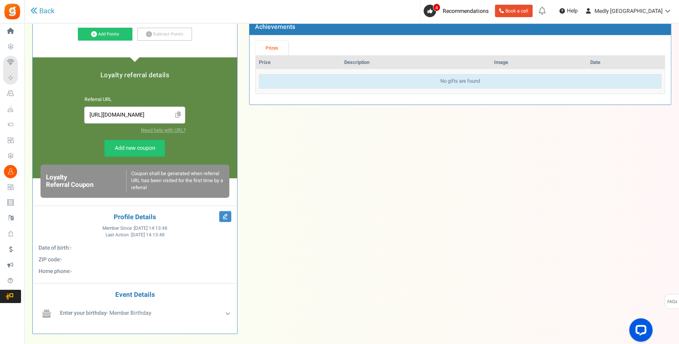
scroll to position [154, 0]
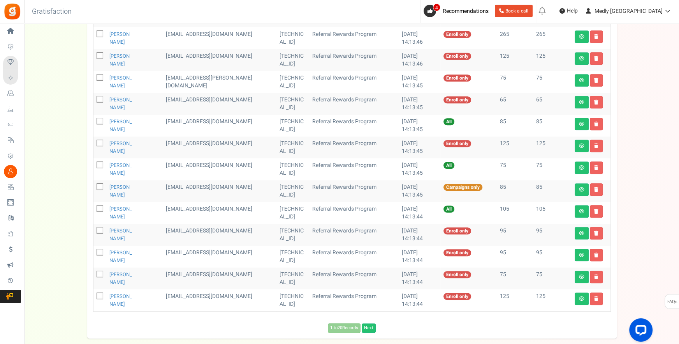
scroll to position [352, 0]
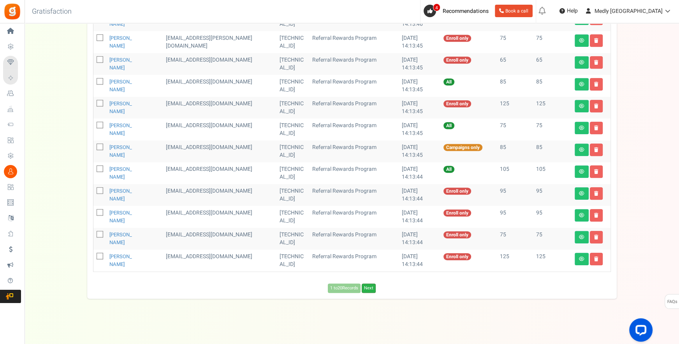
click at [367, 289] on link "Next" at bounding box center [369, 287] width 14 height 9
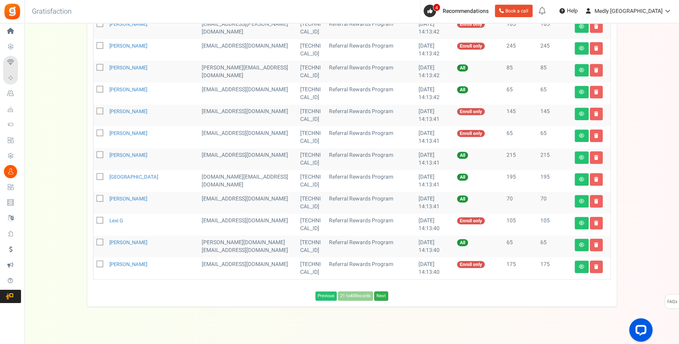
click at [377, 291] on link "Next" at bounding box center [381, 295] width 14 height 9
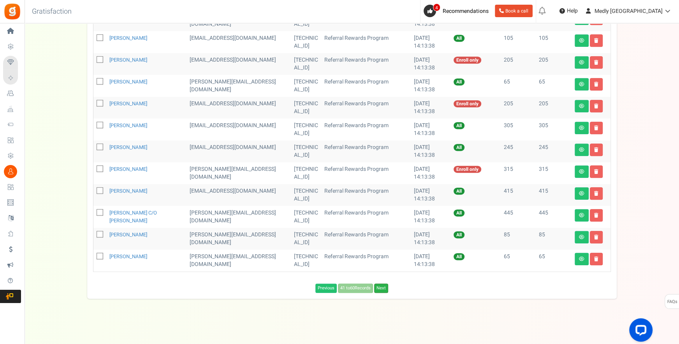
click at [384, 286] on link "Next" at bounding box center [381, 287] width 14 height 9
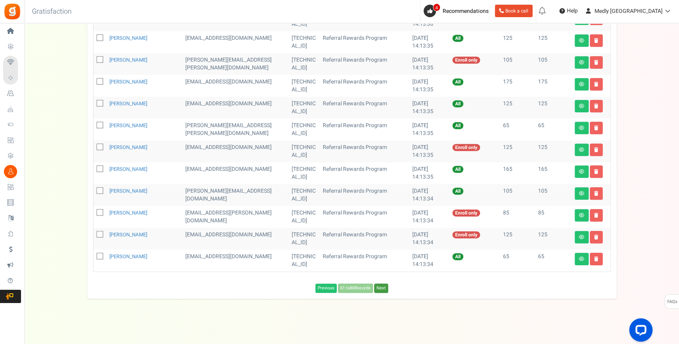
click at [384, 286] on link "Next" at bounding box center [381, 287] width 14 height 9
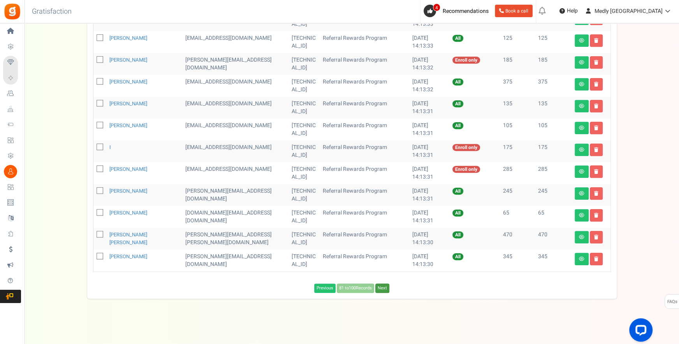
click at [384, 286] on link "Next" at bounding box center [383, 287] width 14 height 9
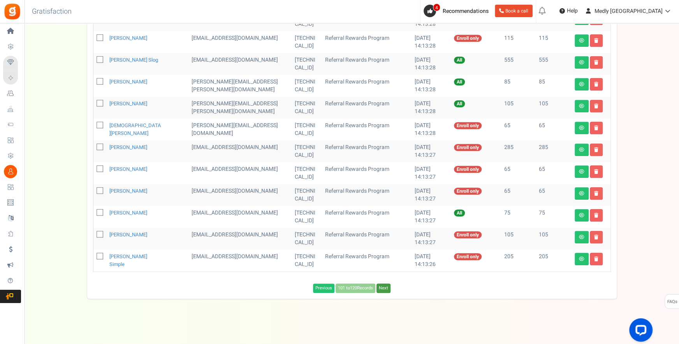
click at [384, 286] on link "Next" at bounding box center [384, 287] width 14 height 9
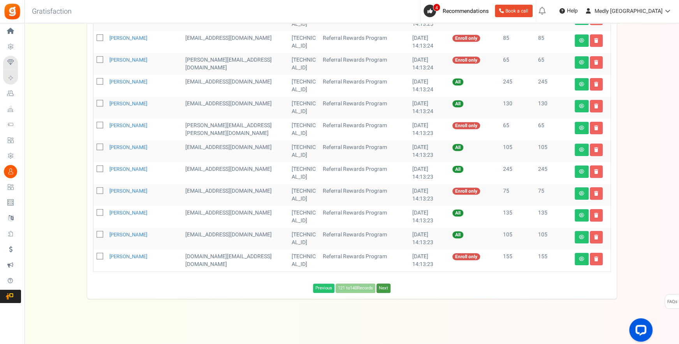
click at [384, 286] on link "Next" at bounding box center [384, 287] width 14 height 9
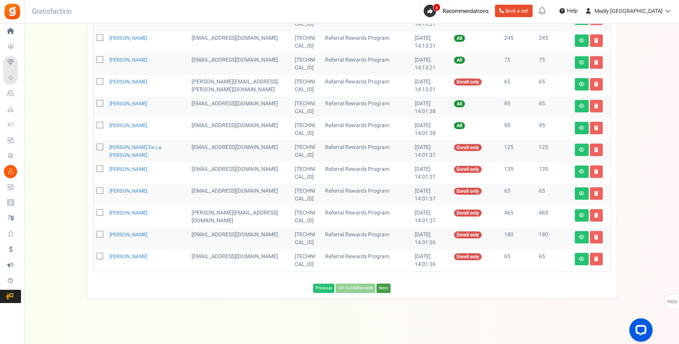
click at [384, 286] on link "Next" at bounding box center [384, 287] width 14 height 9
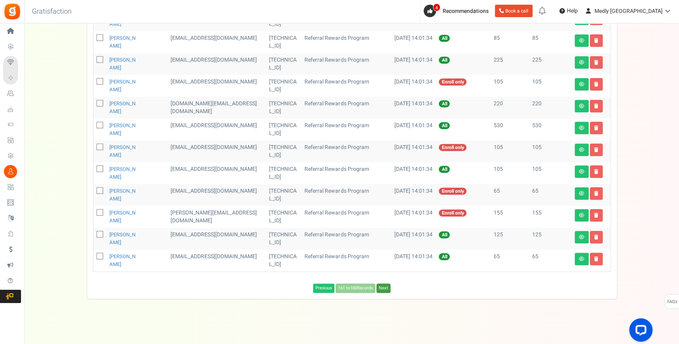
click at [384, 286] on link "Next" at bounding box center [384, 287] width 14 height 9
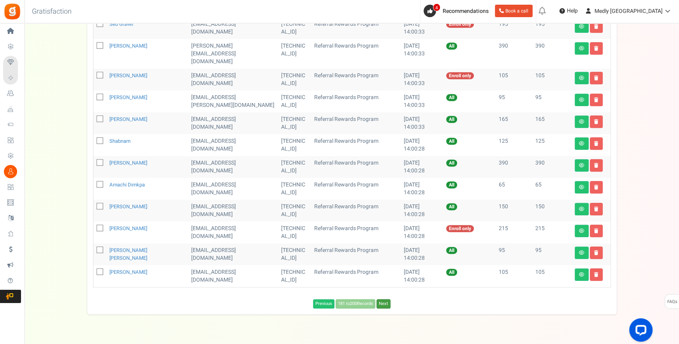
click at [384, 299] on link "Next" at bounding box center [384, 303] width 14 height 9
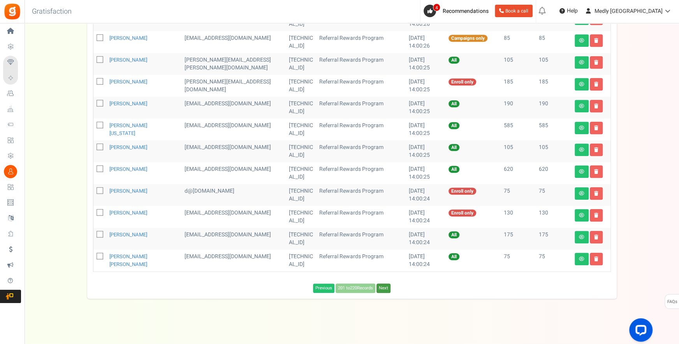
click at [384, 286] on link "Next" at bounding box center [384, 287] width 14 height 9
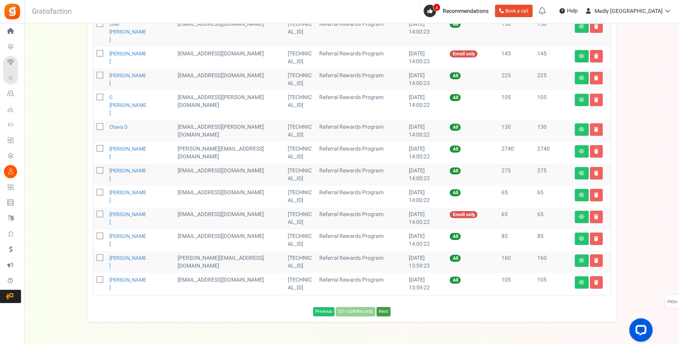
click at [384, 307] on link "Next" at bounding box center [384, 311] width 14 height 9
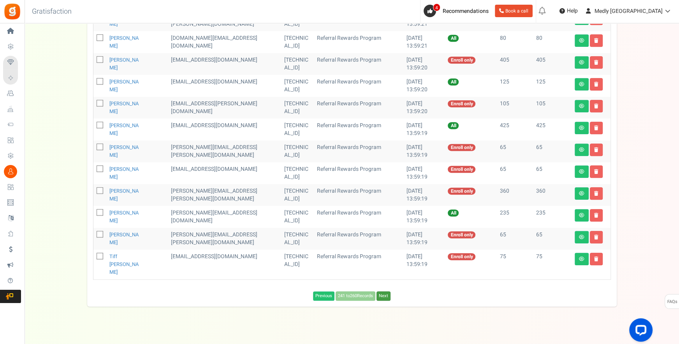
click at [384, 291] on link "Next" at bounding box center [384, 295] width 14 height 9
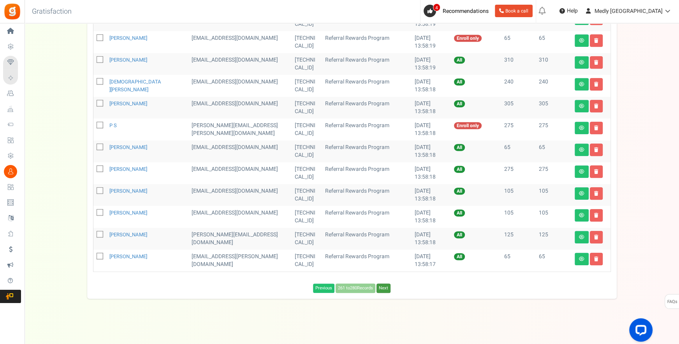
click at [384, 286] on link "Next" at bounding box center [384, 287] width 14 height 9
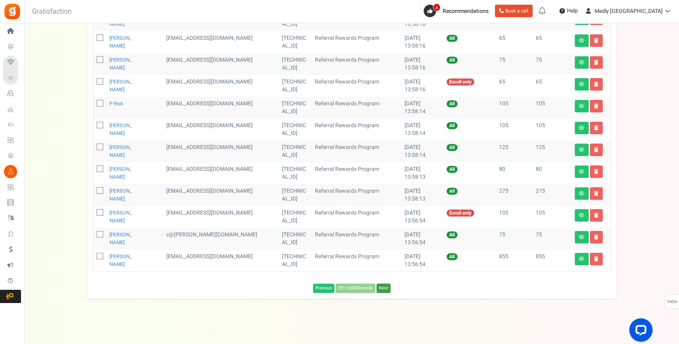
click at [384, 286] on link "Next" at bounding box center [384, 287] width 14 height 9
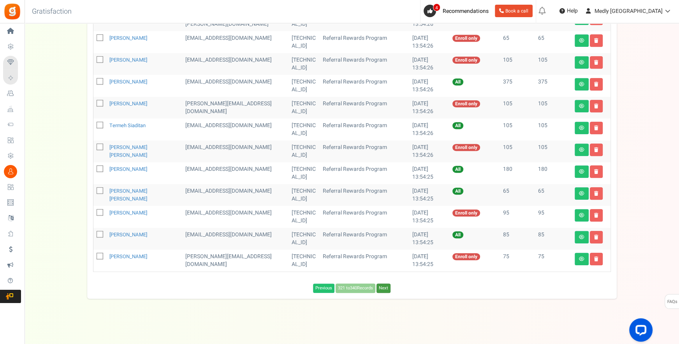
click at [384, 286] on link "Next" at bounding box center [384, 287] width 14 height 9
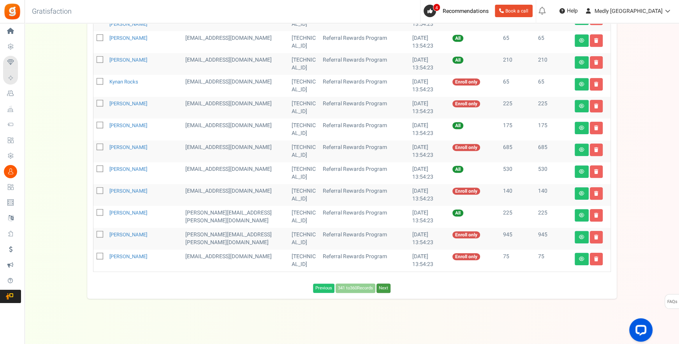
click at [384, 286] on link "Next" at bounding box center [384, 287] width 14 height 9
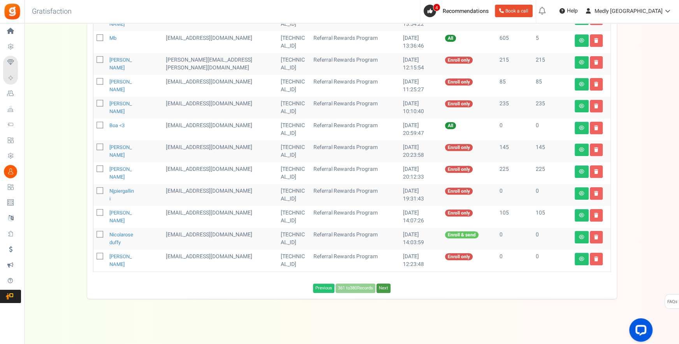
click at [384, 286] on link "Next" at bounding box center [384, 287] width 14 height 9
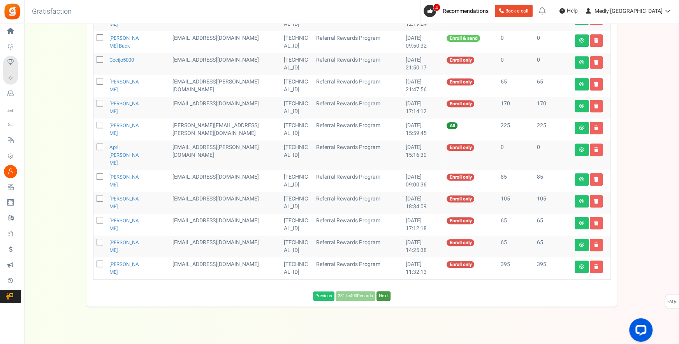
click at [384, 291] on link "Next" at bounding box center [384, 295] width 14 height 9
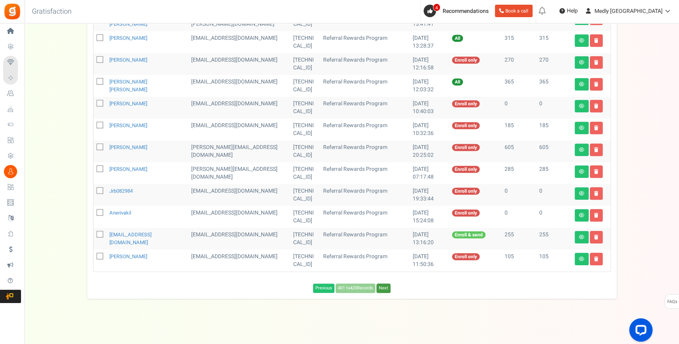
click at [384, 286] on link "Next" at bounding box center [384, 287] width 14 height 9
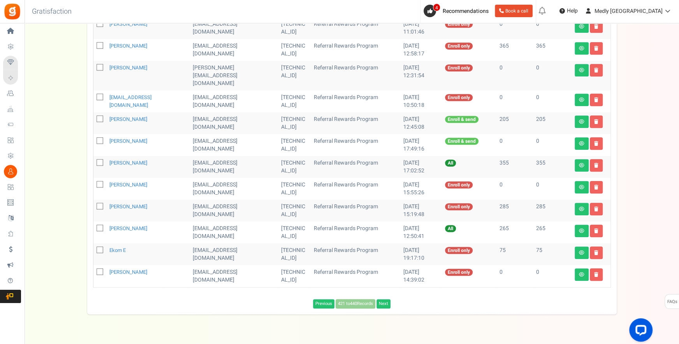
click at [384, 299] on link "Next" at bounding box center [384, 303] width 14 height 9
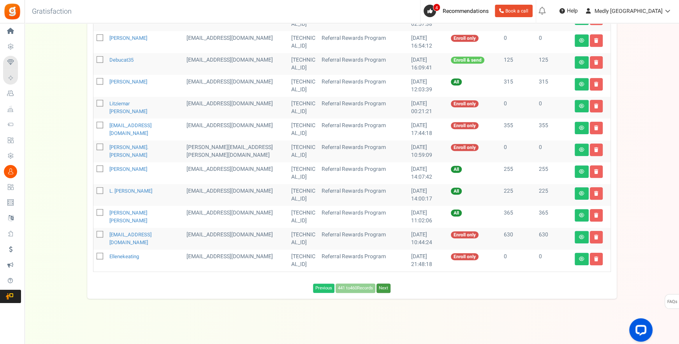
click at [384, 286] on link "Next" at bounding box center [384, 287] width 14 height 9
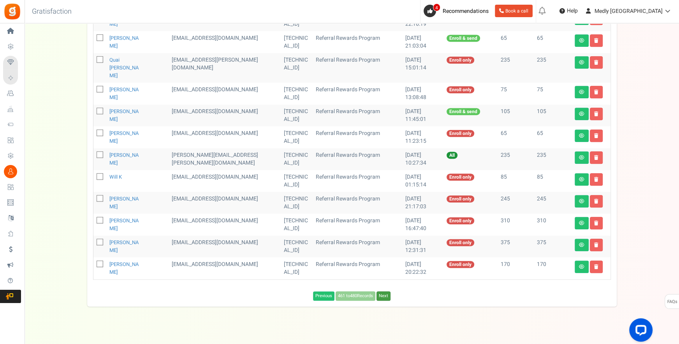
click at [384, 291] on link "Next" at bounding box center [384, 295] width 14 height 9
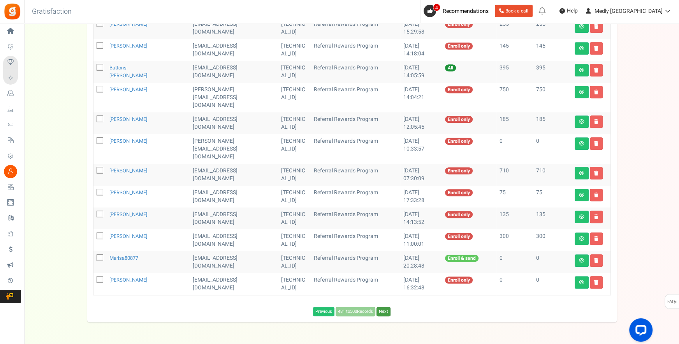
click at [384, 307] on link "Next" at bounding box center [384, 311] width 14 height 9
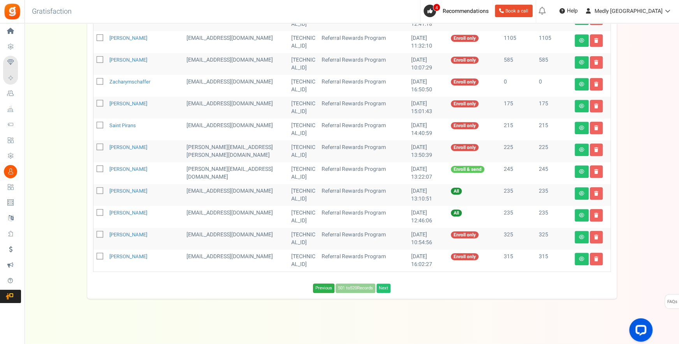
click at [322, 287] on link "Previous" at bounding box center [323, 287] width 21 height 9
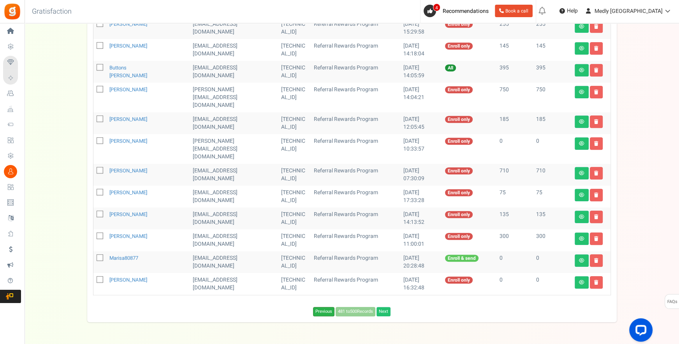
click at [319, 307] on link "Previous" at bounding box center [323, 311] width 21 height 9
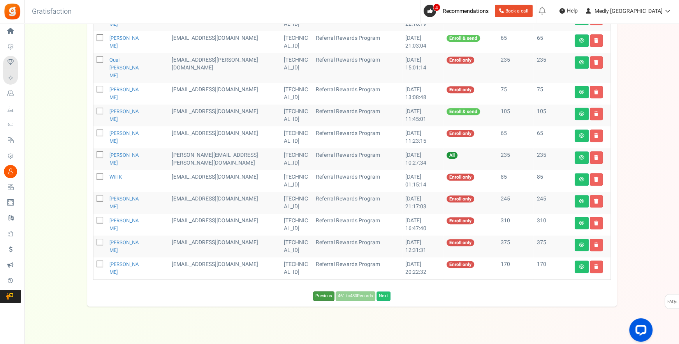
click at [319, 291] on link "Previous" at bounding box center [323, 295] width 21 height 9
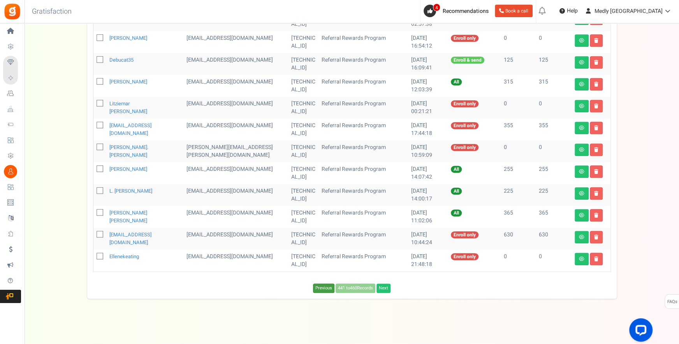
click at [319, 287] on link "Previous" at bounding box center [323, 287] width 21 height 9
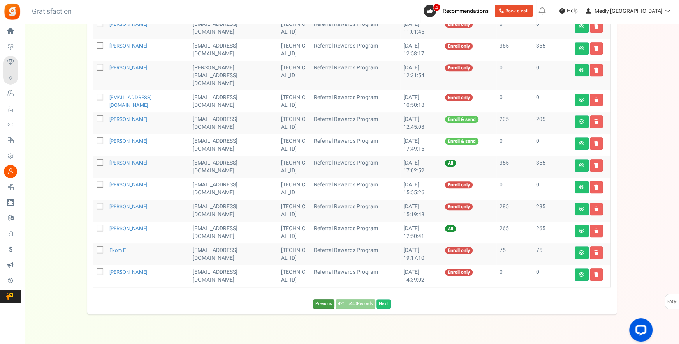
click at [319, 299] on link "Previous" at bounding box center [323, 303] width 21 height 9
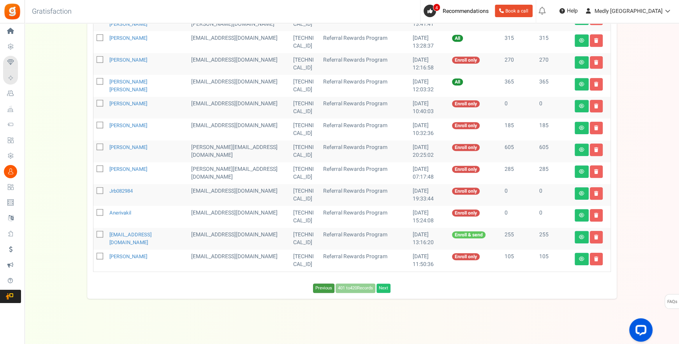
click at [319, 287] on link "Previous" at bounding box center [323, 287] width 21 height 9
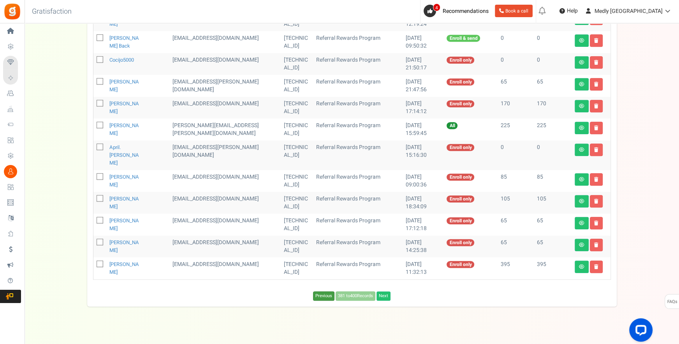
click at [319, 291] on link "Previous" at bounding box center [323, 295] width 21 height 9
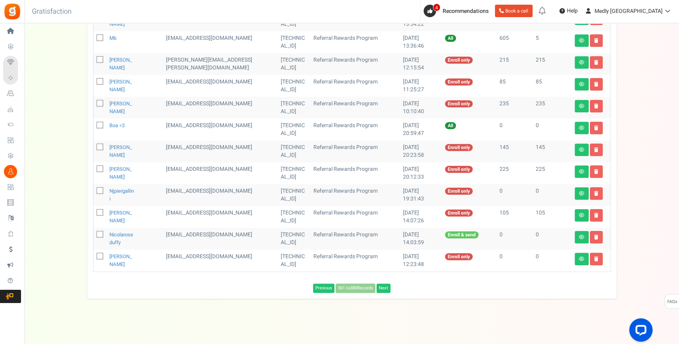
click at [319, 287] on link "Previous" at bounding box center [323, 287] width 21 height 9
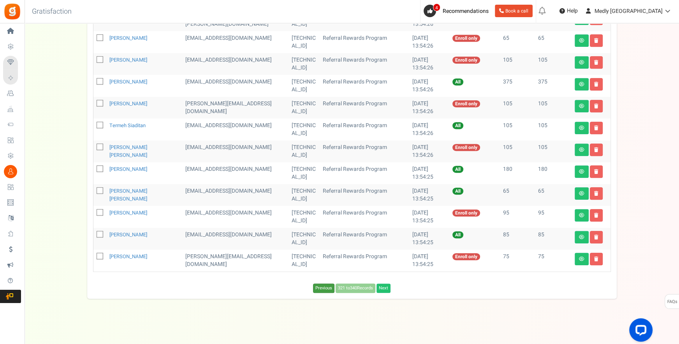
click at [319, 287] on link "Previous" at bounding box center [323, 287] width 21 height 9
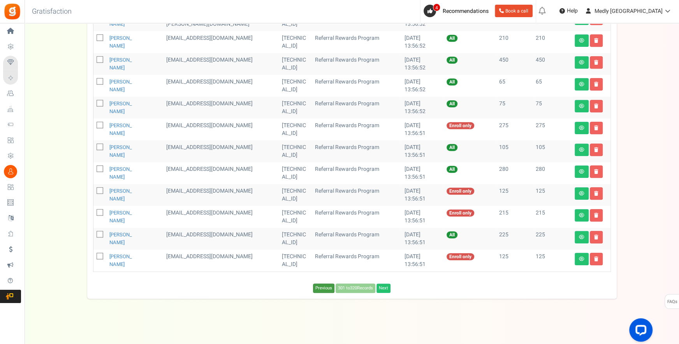
click at [319, 287] on link "Previous" at bounding box center [323, 287] width 21 height 9
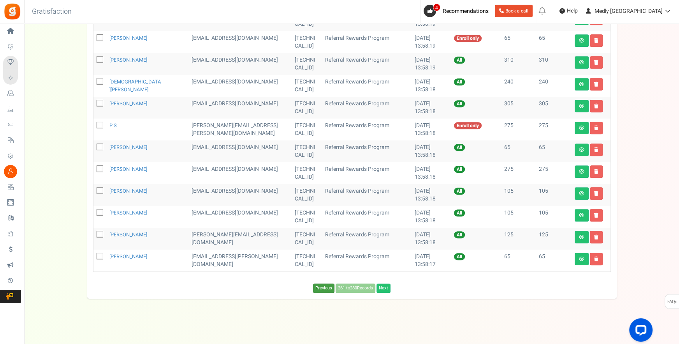
click at [319, 287] on link "Previous" at bounding box center [323, 287] width 21 height 9
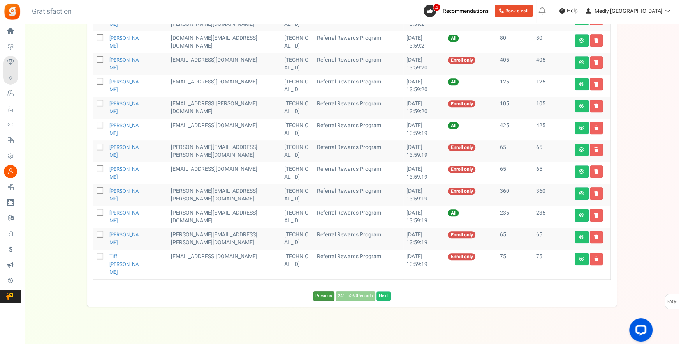
click at [319, 291] on link "Previous" at bounding box center [323, 295] width 21 height 9
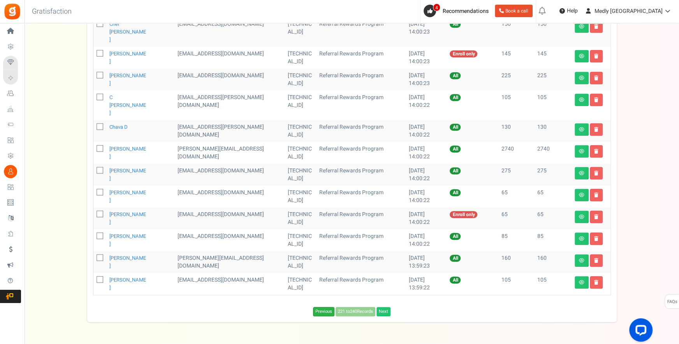
click at [319, 307] on link "Previous" at bounding box center [323, 311] width 21 height 9
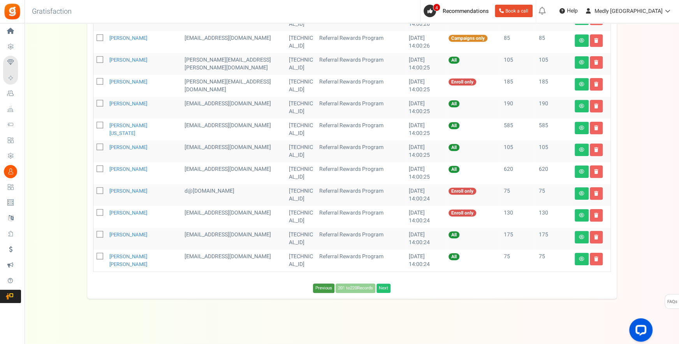
click at [319, 287] on link "Previous" at bounding box center [323, 287] width 21 height 9
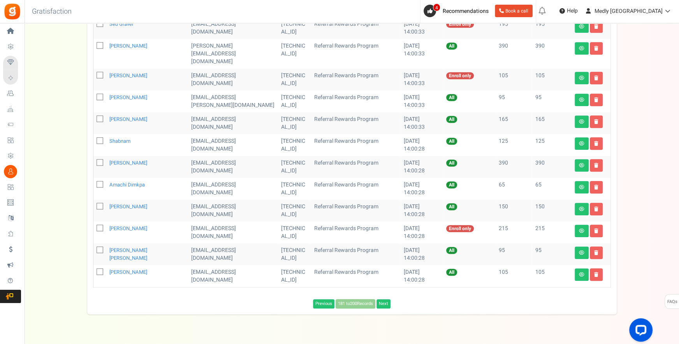
click at [319, 299] on link "Previous" at bounding box center [323, 303] width 21 height 9
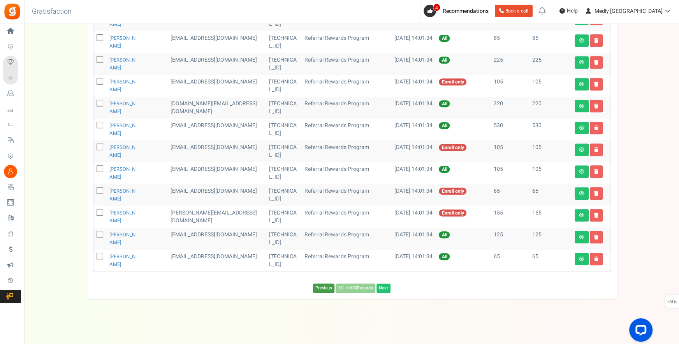
click at [319, 287] on link "Previous" at bounding box center [323, 287] width 21 height 9
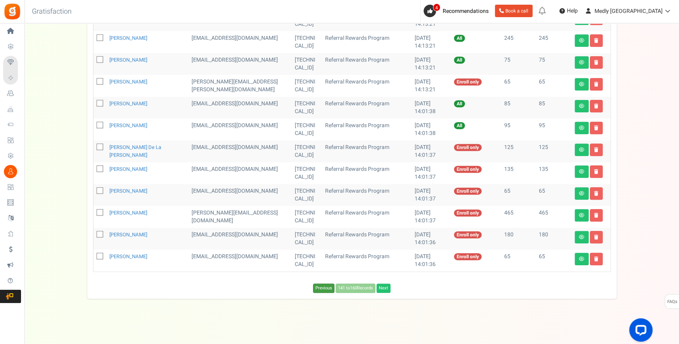
click at [319, 287] on link "Previous" at bounding box center [323, 287] width 21 height 9
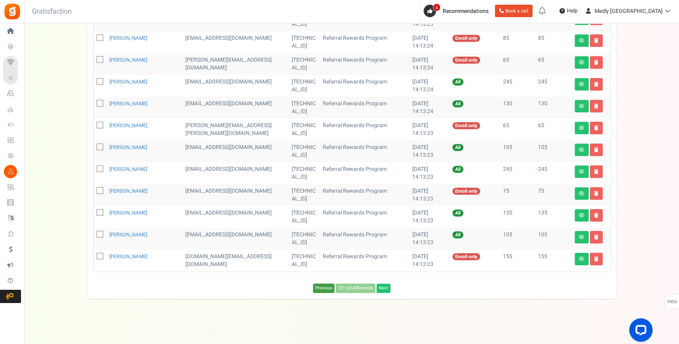
click at [319, 287] on link "Previous" at bounding box center [323, 287] width 21 height 9
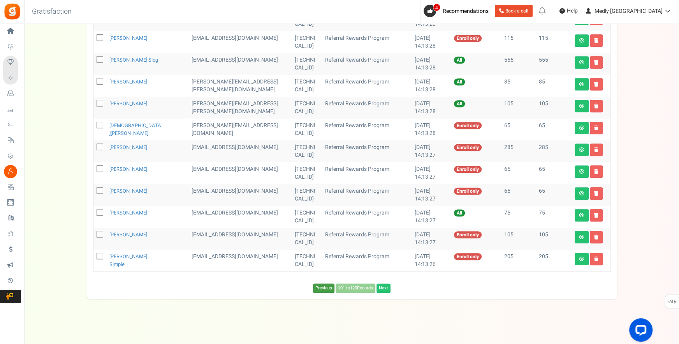
click at [319, 287] on link "Previous" at bounding box center [323, 287] width 21 height 9
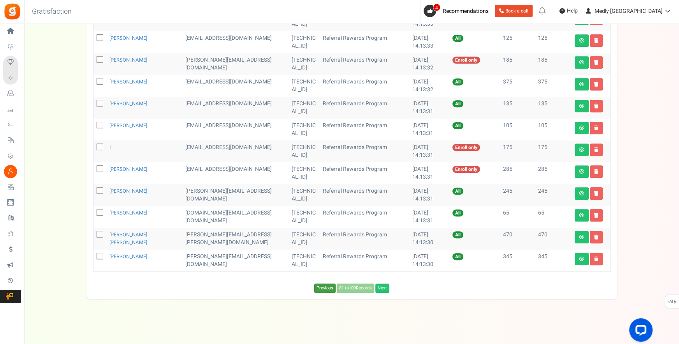
click at [319, 287] on link "Previous" at bounding box center [324, 287] width 21 height 9
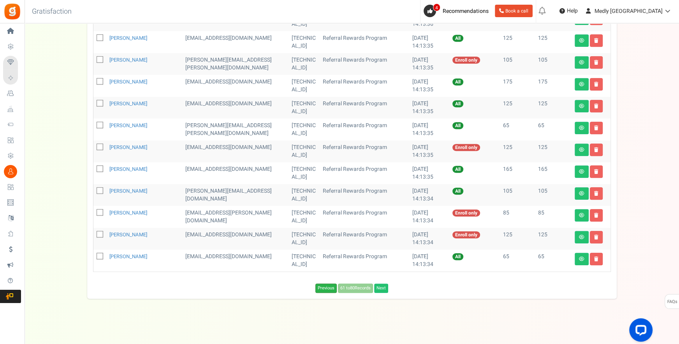
click at [319, 287] on link "Previous" at bounding box center [326, 287] width 21 height 9
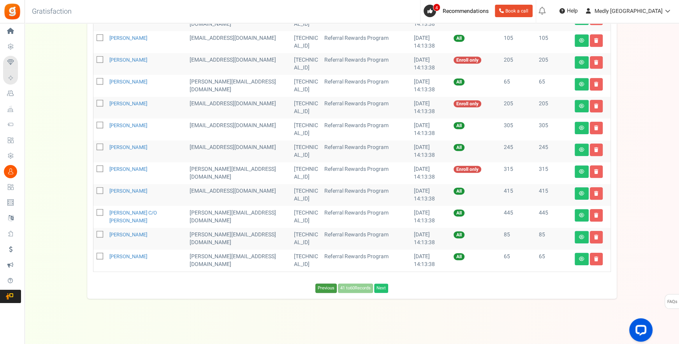
click at [319, 287] on link "Previous" at bounding box center [326, 287] width 21 height 9
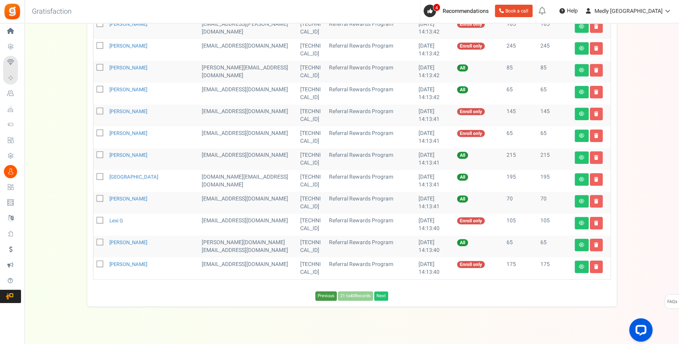
click at [319, 291] on link "Previous" at bounding box center [326, 295] width 21 height 9
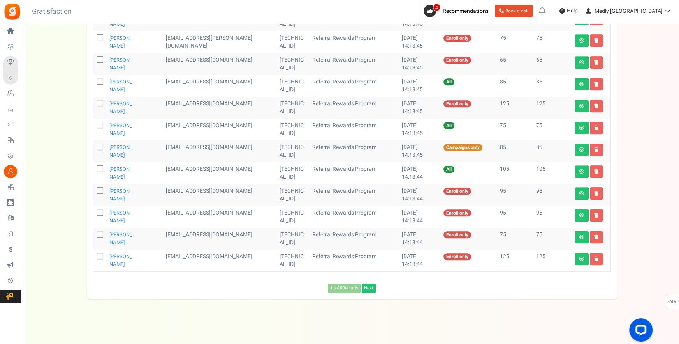
click at [319, 287] on div "1 to 20 Records Next Loading..." at bounding box center [352, 287] width 530 height 9
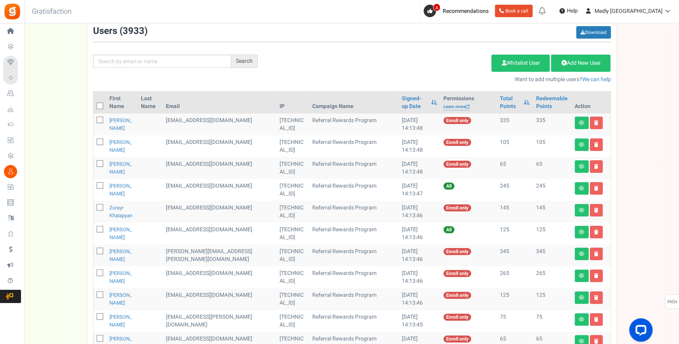
scroll to position [0, 0]
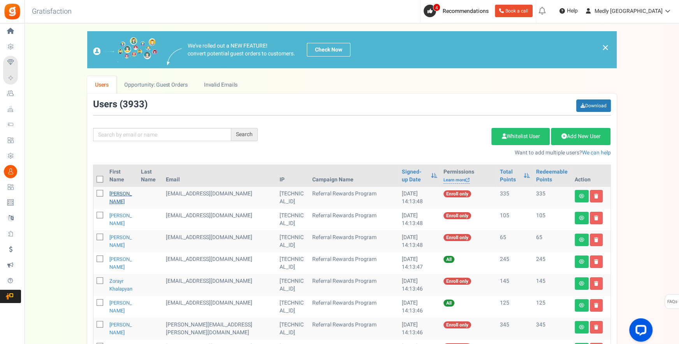
click at [127, 190] on link "[PERSON_NAME]" at bounding box center [120, 197] width 23 height 15
click at [126, 196] on link "[PERSON_NAME]" at bounding box center [120, 197] width 23 height 15
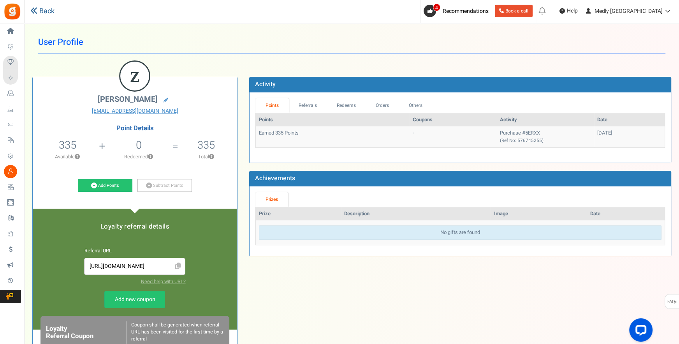
click at [45, 14] on link "Back" at bounding box center [42, 11] width 24 height 10
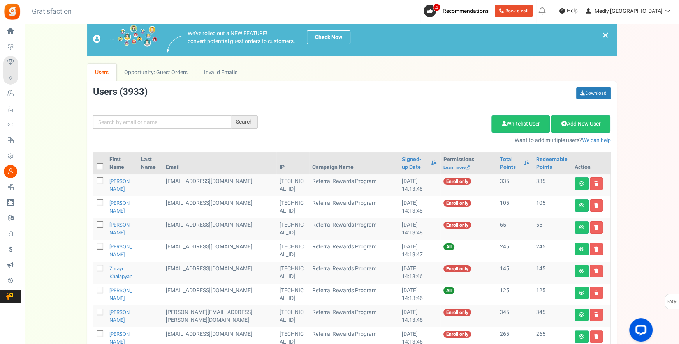
scroll to position [3, 0]
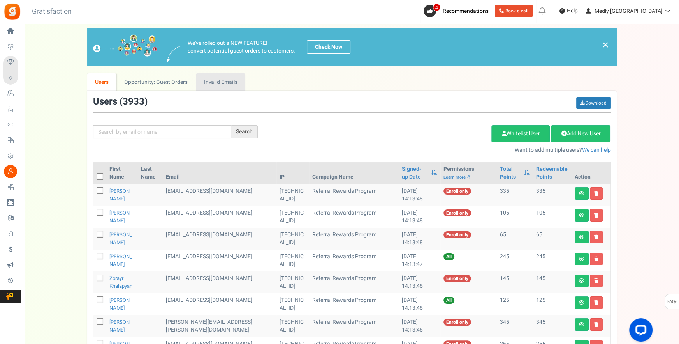
click at [223, 81] on link "Invalid Emails" at bounding box center [220, 82] width 49 height 18
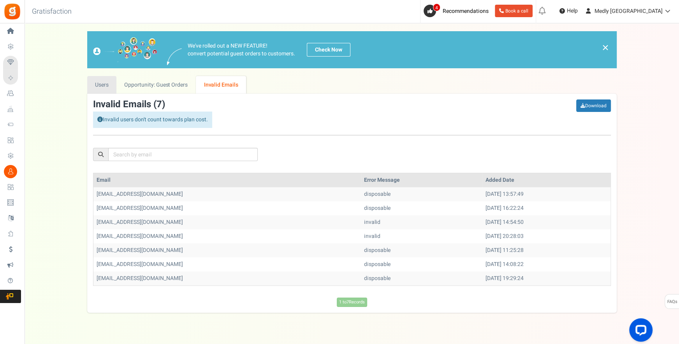
click at [101, 80] on link "Users" at bounding box center [102, 85] width 30 height 18
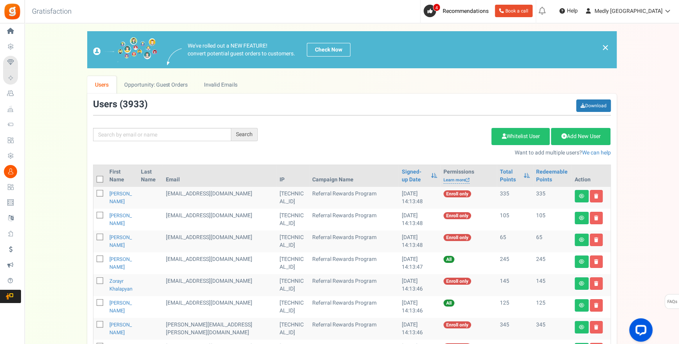
click at [604, 51] on link "×" at bounding box center [605, 47] width 7 height 9
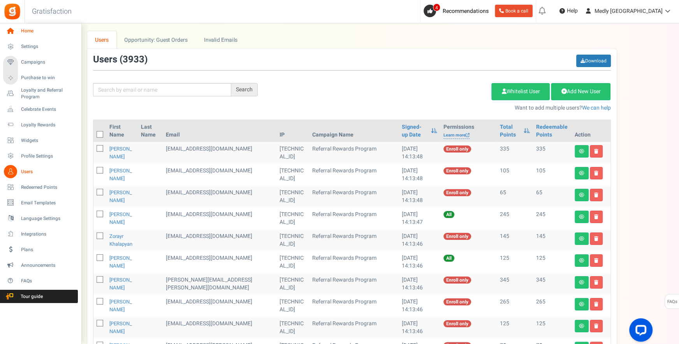
click at [15, 35] on icon at bounding box center [10, 31] width 13 height 13
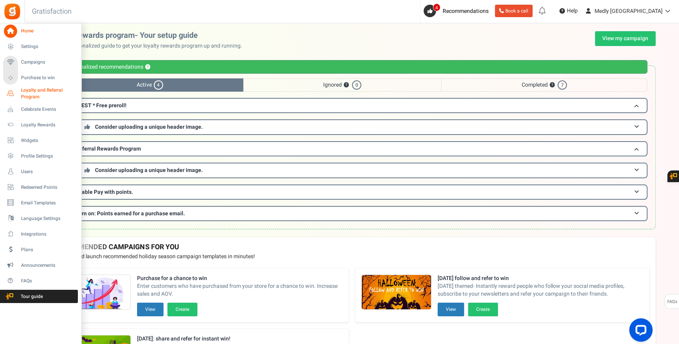
click at [19, 94] on link "Loyalty and Referral Program New" at bounding box center [40, 93] width 75 height 13
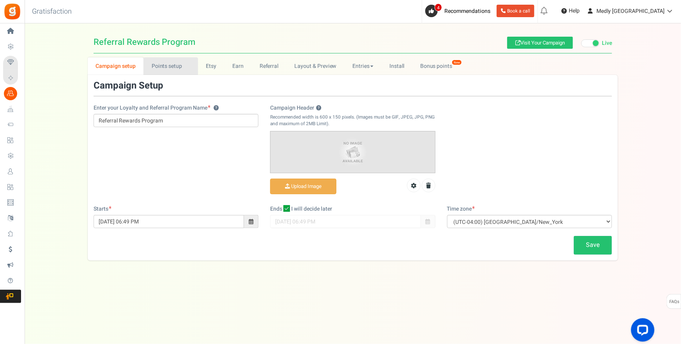
click at [175, 61] on link "Points setup New" at bounding box center [170, 66] width 54 height 18
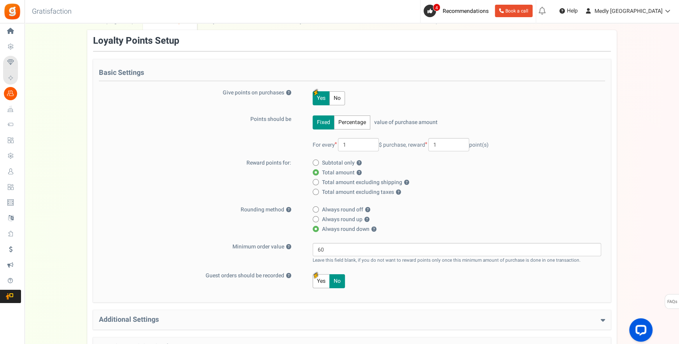
scroll to position [49, 0]
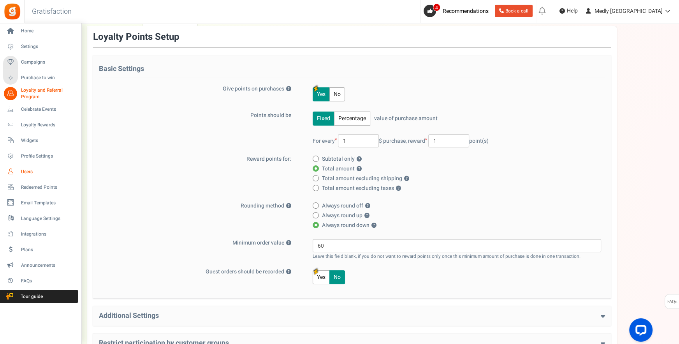
click at [26, 175] on link "Users" at bounding box center [40, 171] width 75 height 13
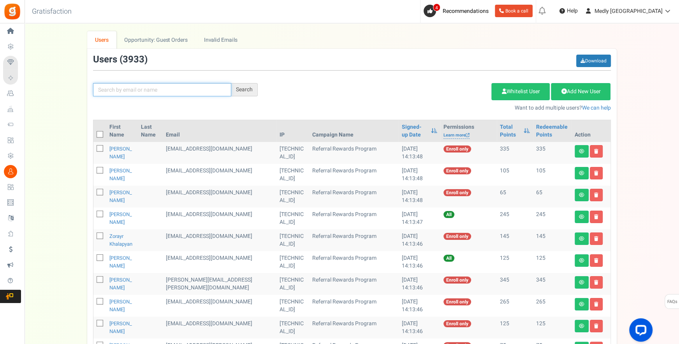
click at [180, 89] on input "text" at bounding box center [162, 89] width 138 height 13
click at [310, 54] on div "Users ( 3933 ) Download Search Add Etsy Order Delete Selected Users Import User…" at bounding box center [352, 327] width 530 height 557
